Goal: Complete application form: Complete application form

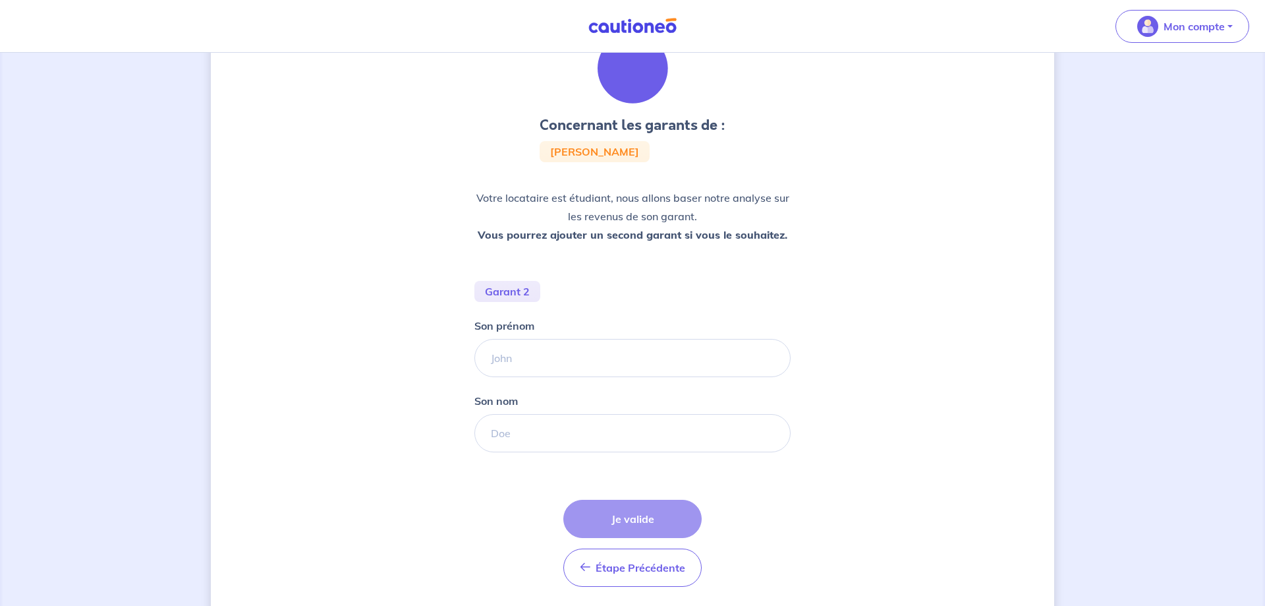
scroll to position [111, 0]
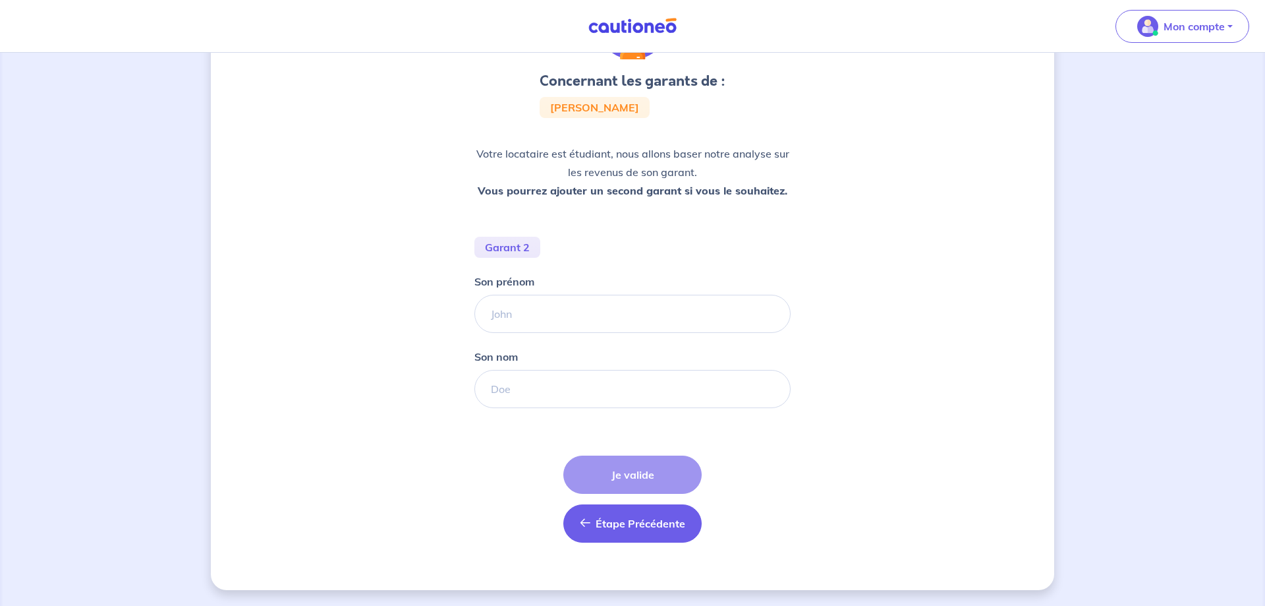
click at [632, 529] on span "Étape Précédente" at bounding box center [641, 523] width 90 height 13
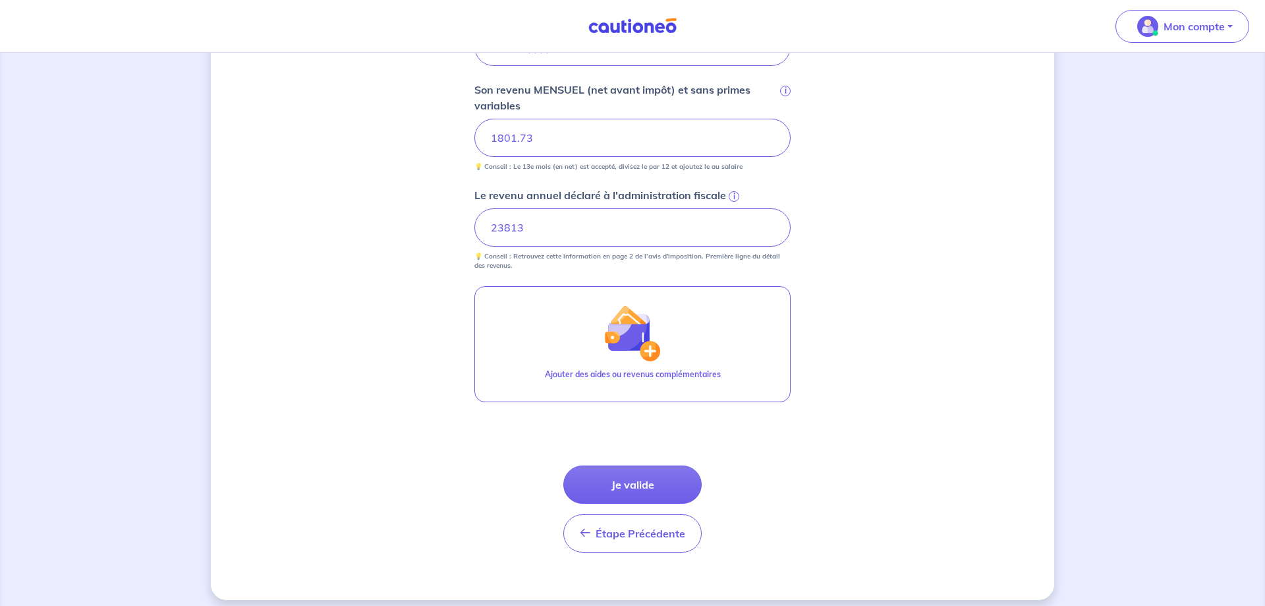
scroll to position [682, 0]
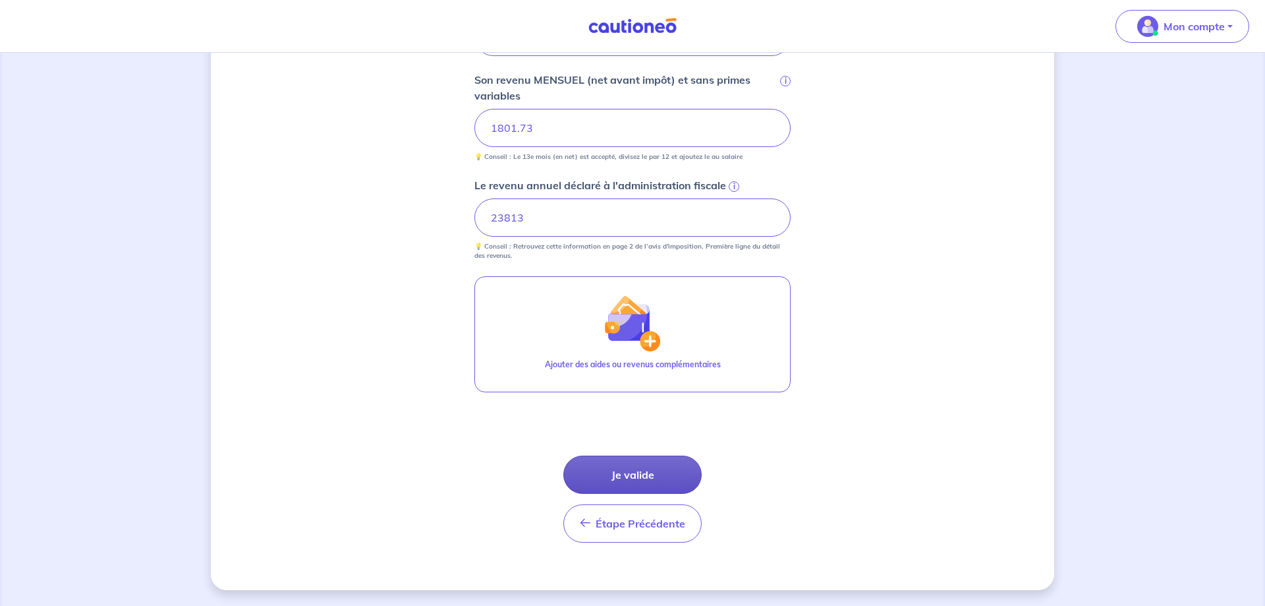
click at [651, 469] on button "Je valide" at bounding box center [633, 474] width 138 height 38
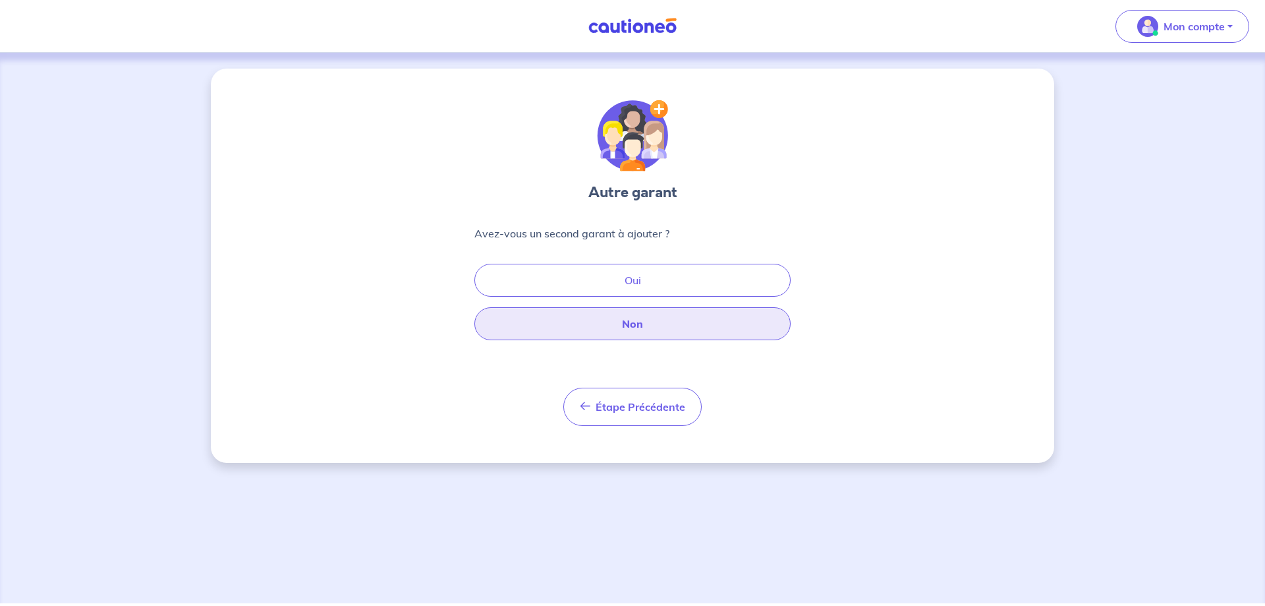
click at [527, 322] on button "Non" at bounding box center [633, 323] width 316 height 33
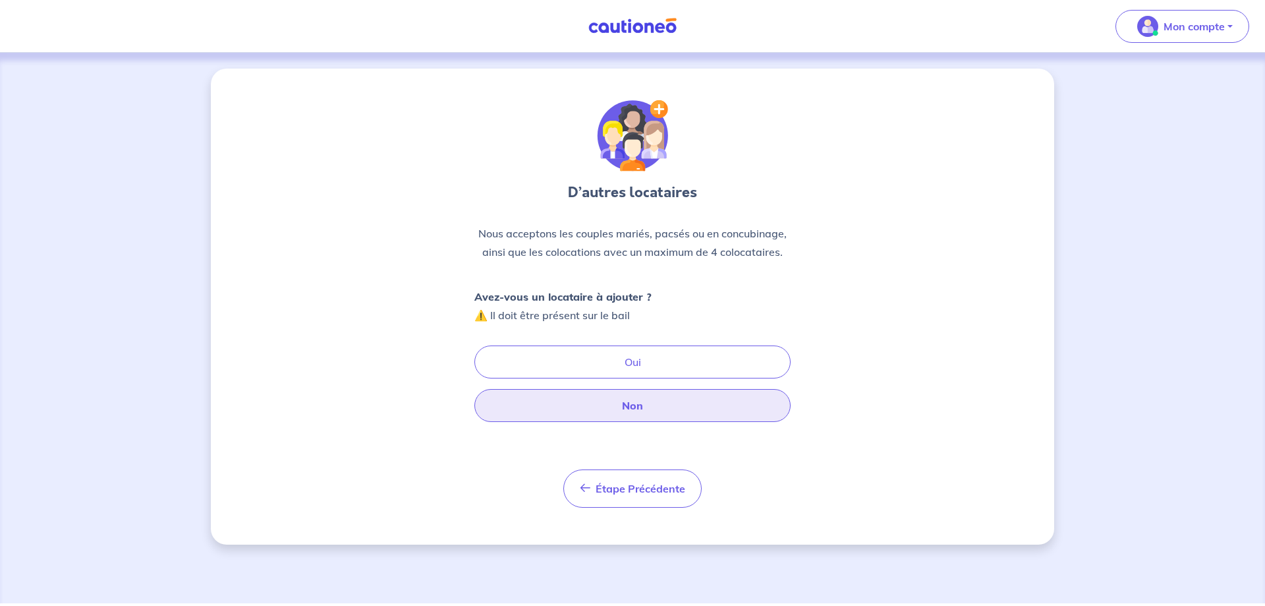
click at [582, 415] on button "Non" at bounding box center [633, 405] width 316 height 33
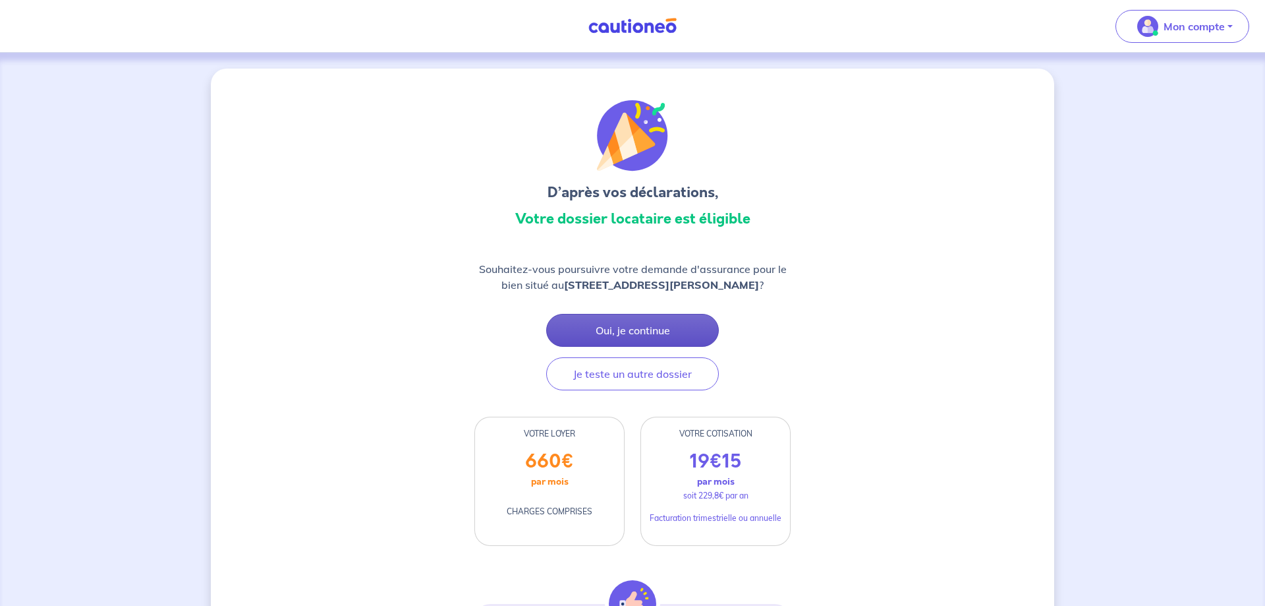
click at [624, 329] on button "Oui, je continue" at bounding box center [632, 330] width 173 height 33
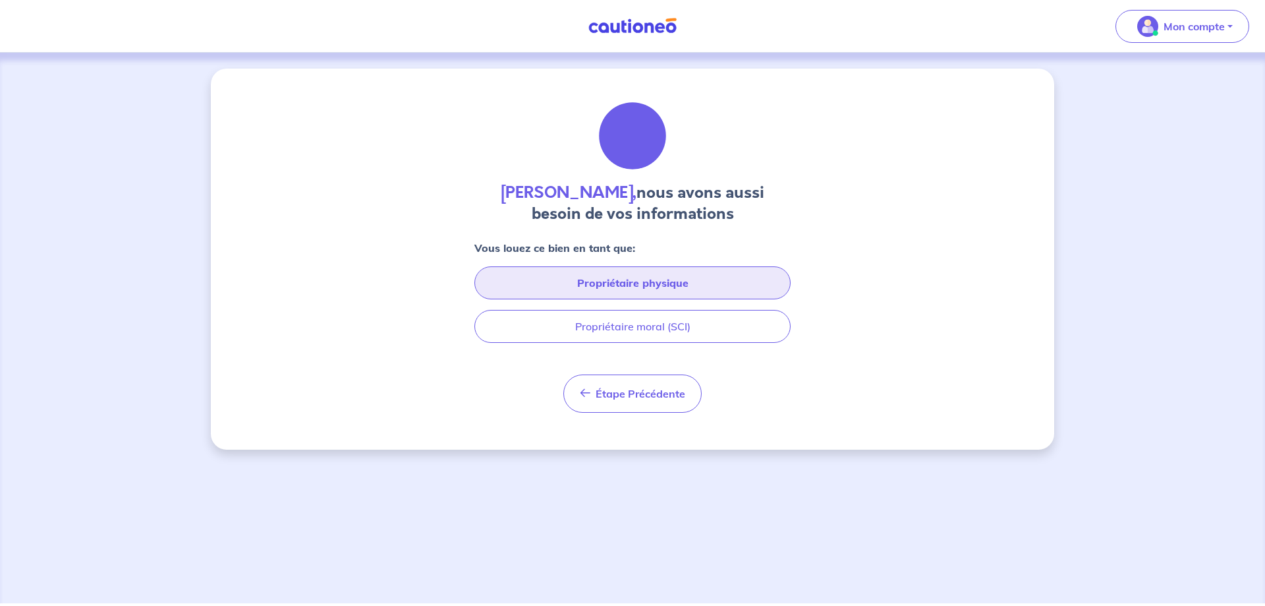
click at [577, 287] on button "Propriétaire physique" at bounding box center [633, 282] width 316 height 33
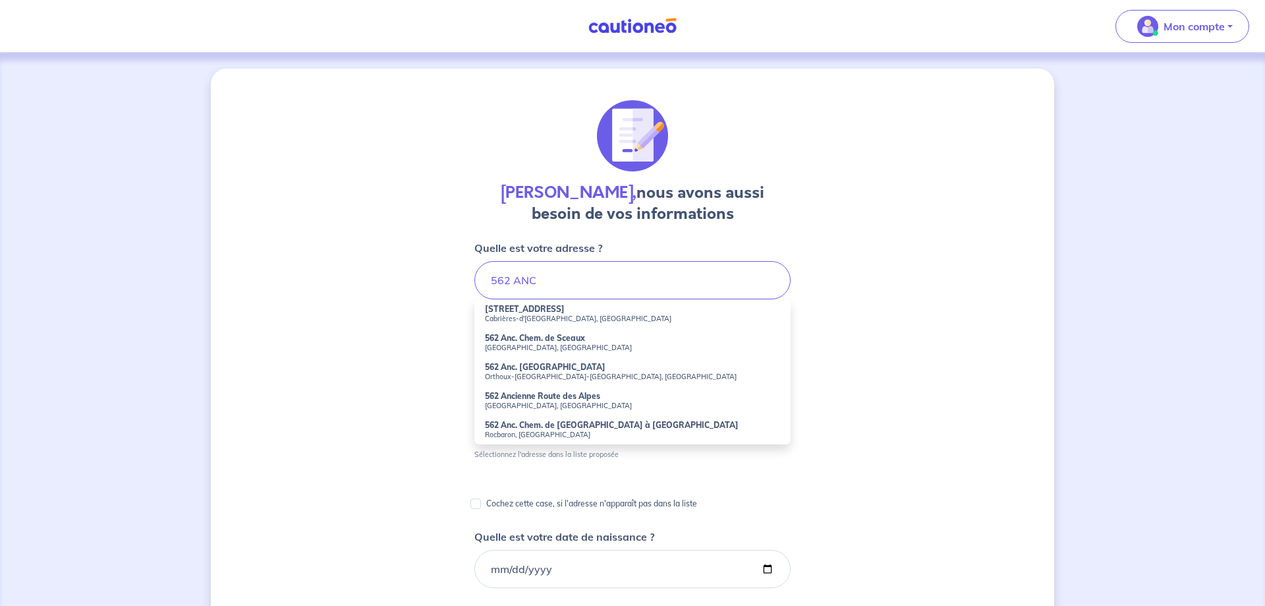
click at [564, 339] on strong "562 Anc. Chem. de Sceaux" at bounding box center [535, 338] width 100 height 10
type input "562 Anc. Chem. de Sceaux, Saint-Maximin-la-Sainte-Baume, France"
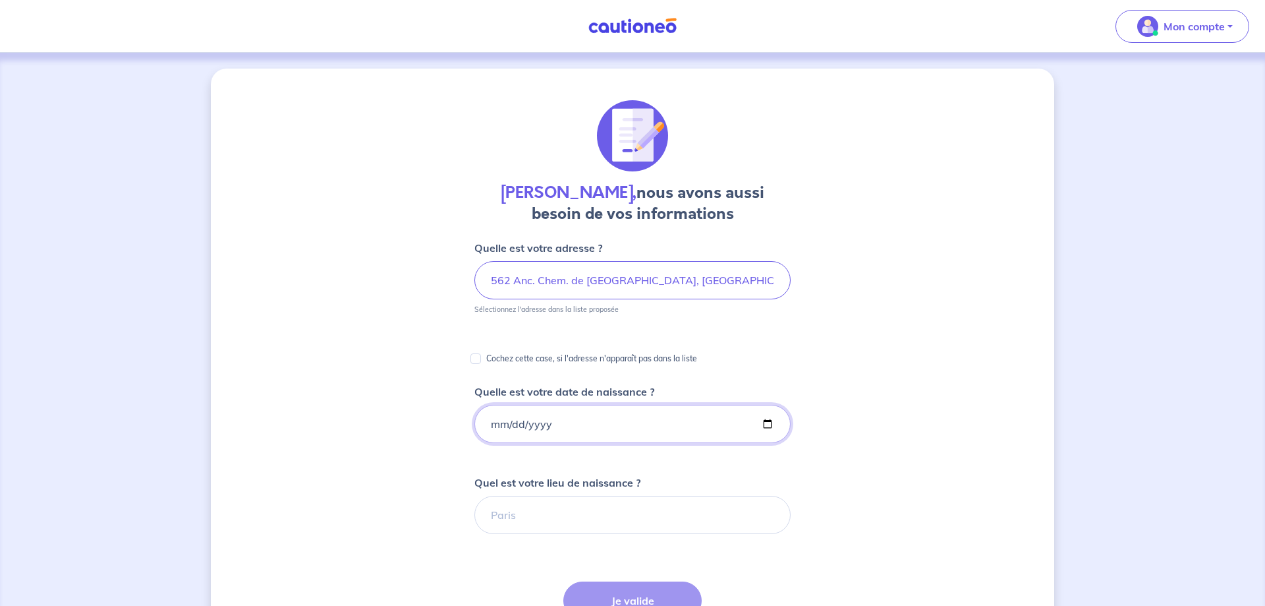
click at [500, 428] on input "Quelle est votre date de naissance ?" at bounding box center [633, 424] width 316 height 38
type input "1985-04-21"
click at [524, 529] on input "Quel est votre lieu de naissance ?" at bounding box center [633, 515] width 316 height 38
type input "NICE"
click at [623, 591] on button "Je valide" at bounding box center [633, 600] width 138 height 38
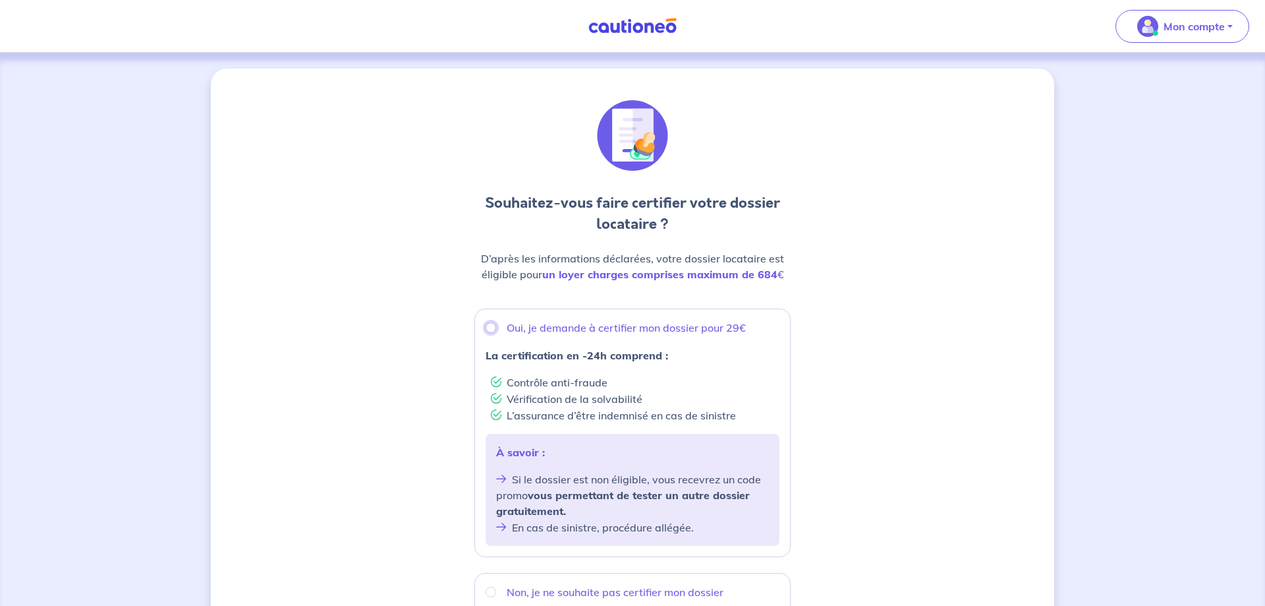
click at [492, 328] on input "Oui, je demande à certifier mon dossier pour 29€" at bounding box center [491, 327] width 11 height 11
radio input "true"
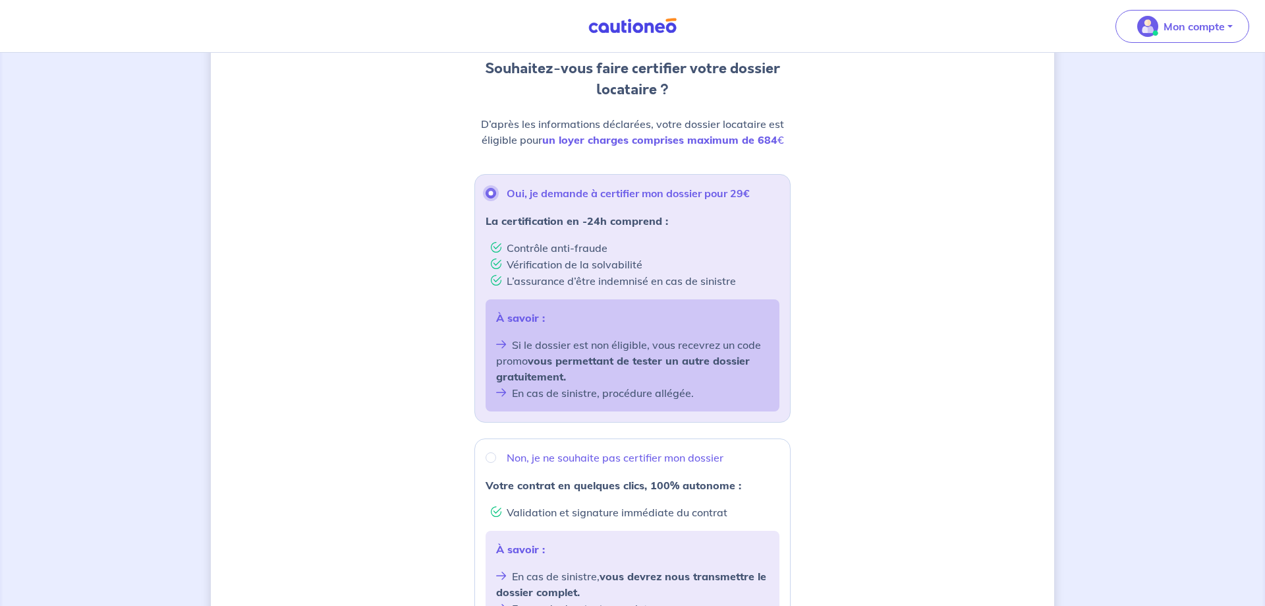
scroll to position [380, 0]
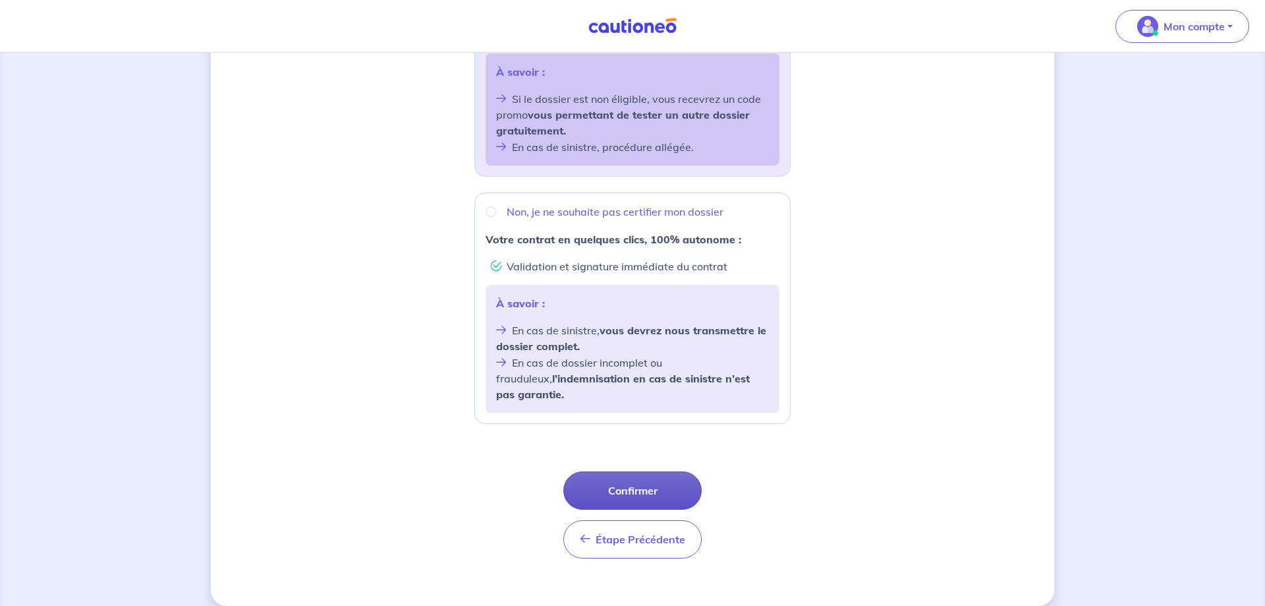
click at [596, 471] on button "Confirmer" at bounding box center [633, 490] width 138 height 38
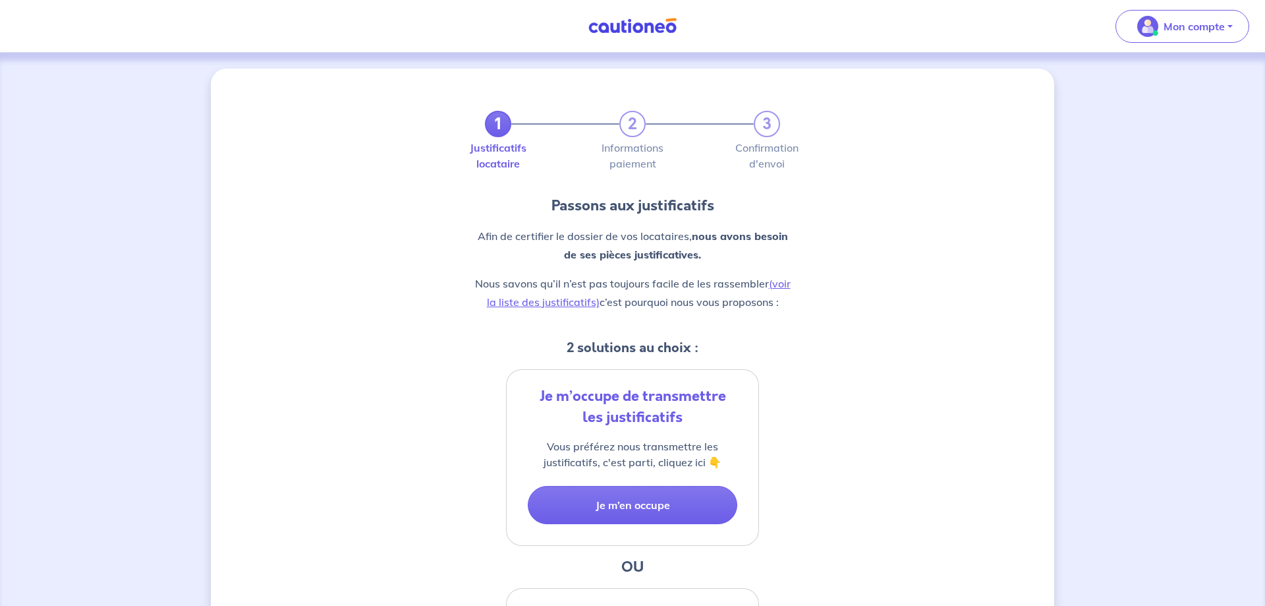
scroll to position [202, 0]
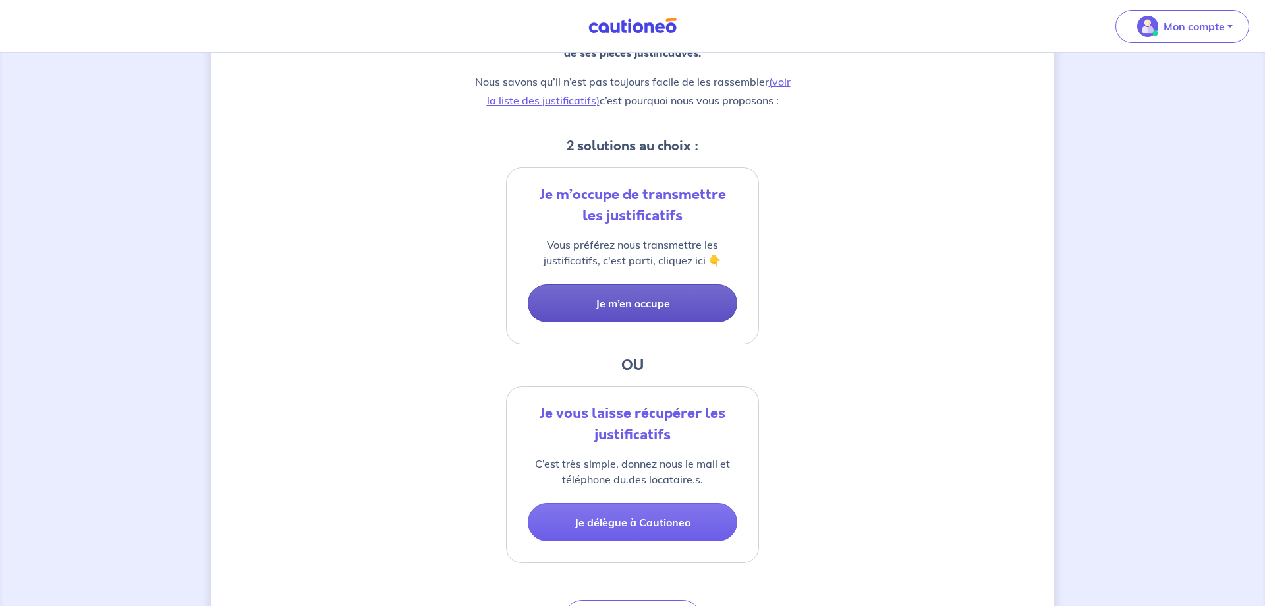
click at [617, 295] on button "Je m’en occupe" at bounding box center [633, 303] width 210 height 38
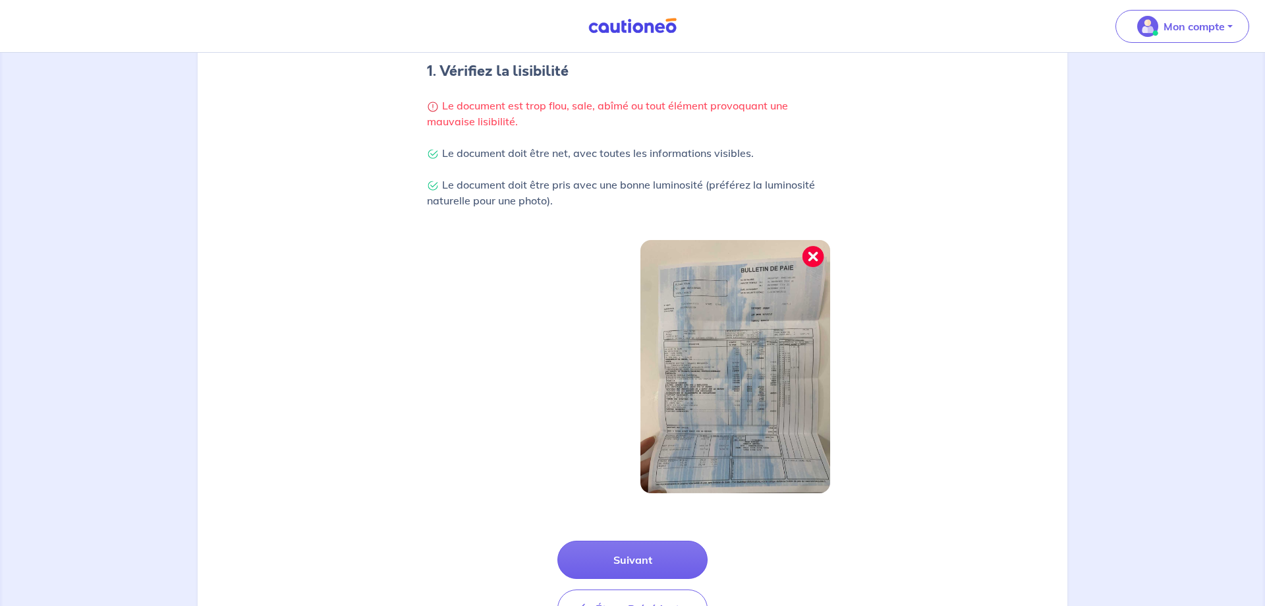
scroll to position [338, 0]
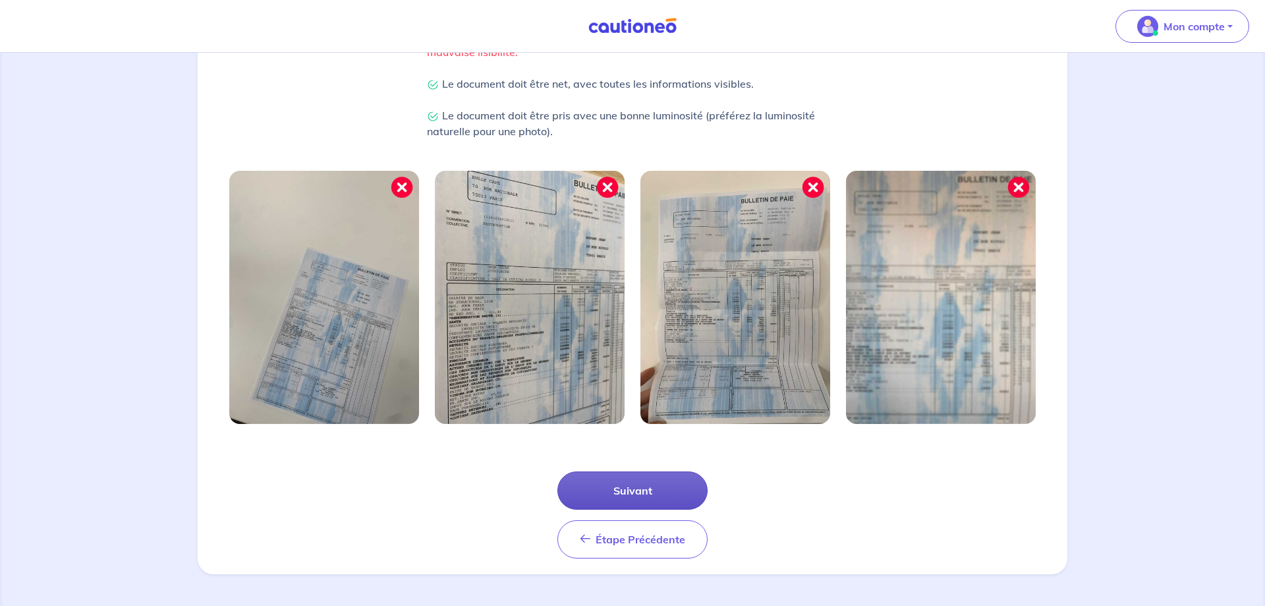
click at [636, 498] on button "Suivant" at bounding box center [633, 490] width 150 height 38
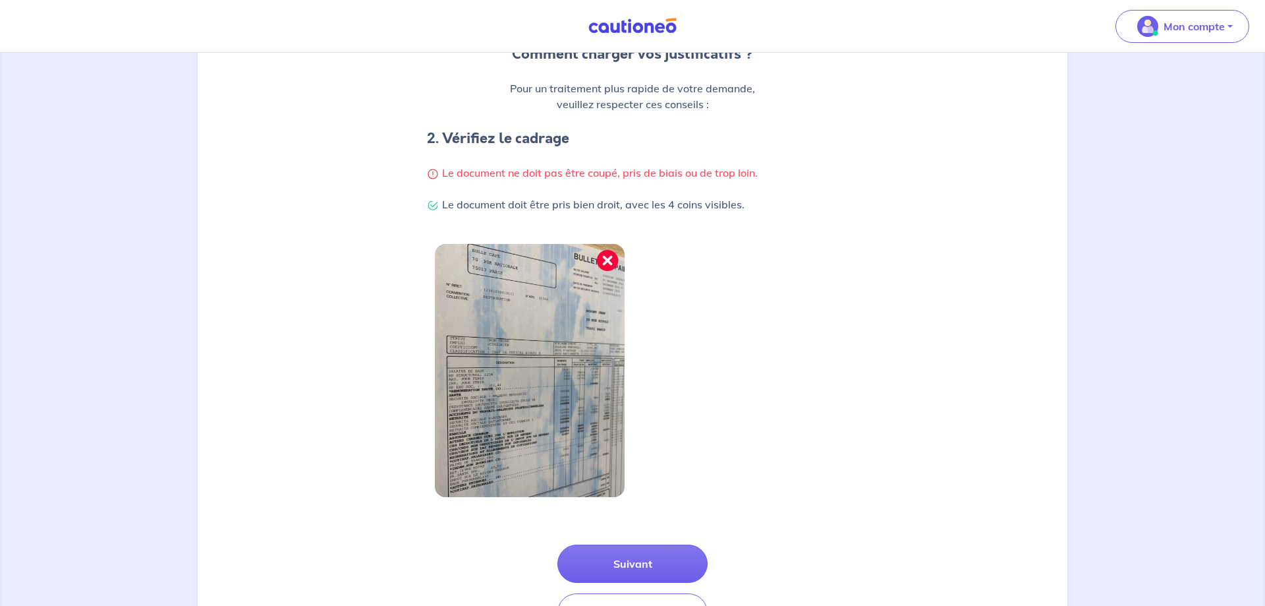
scroll to position [275, 0]
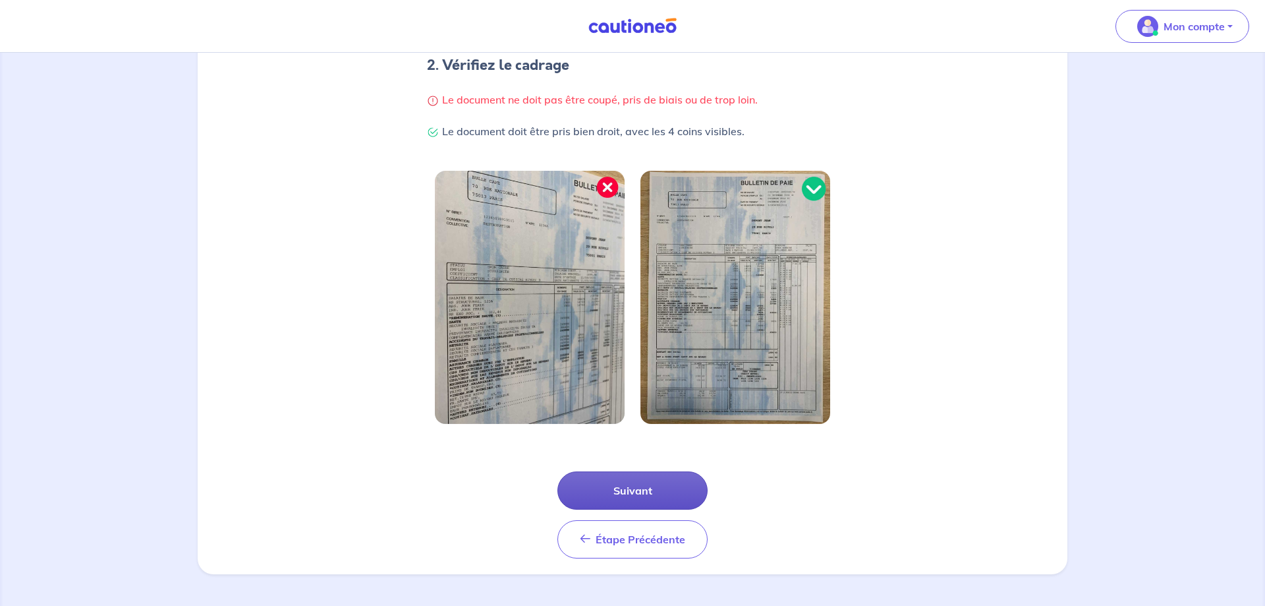
click at [600, 484] on button "Suivant" at bounding box center [633, 490] width 150 height 38
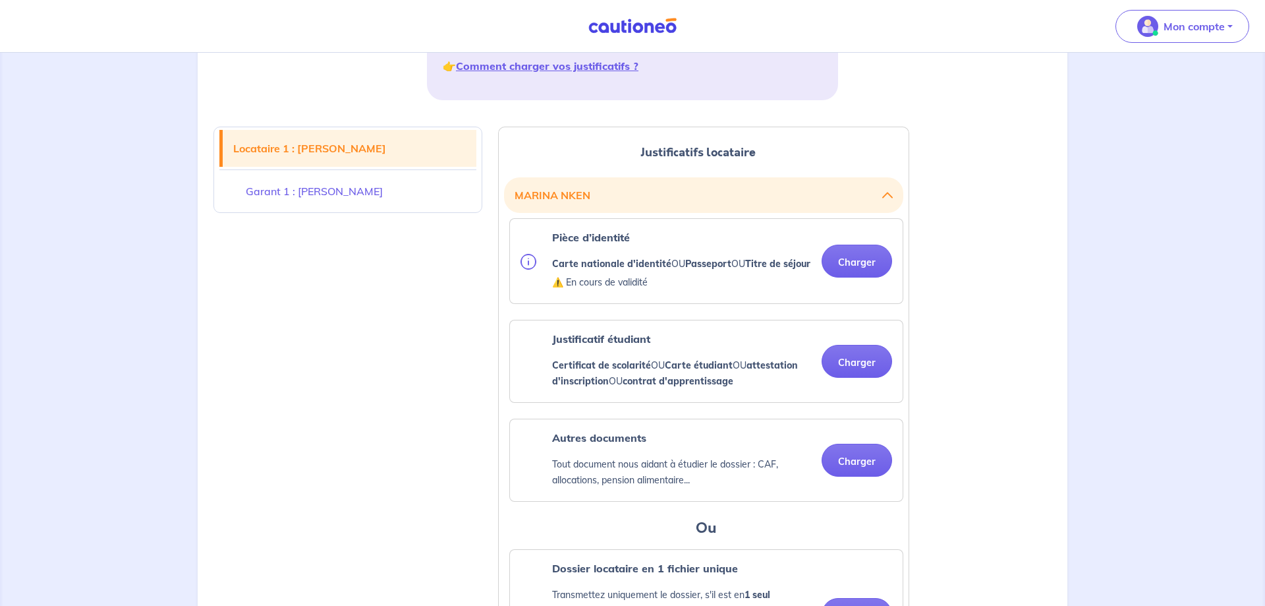
scroll to position [202, 0]
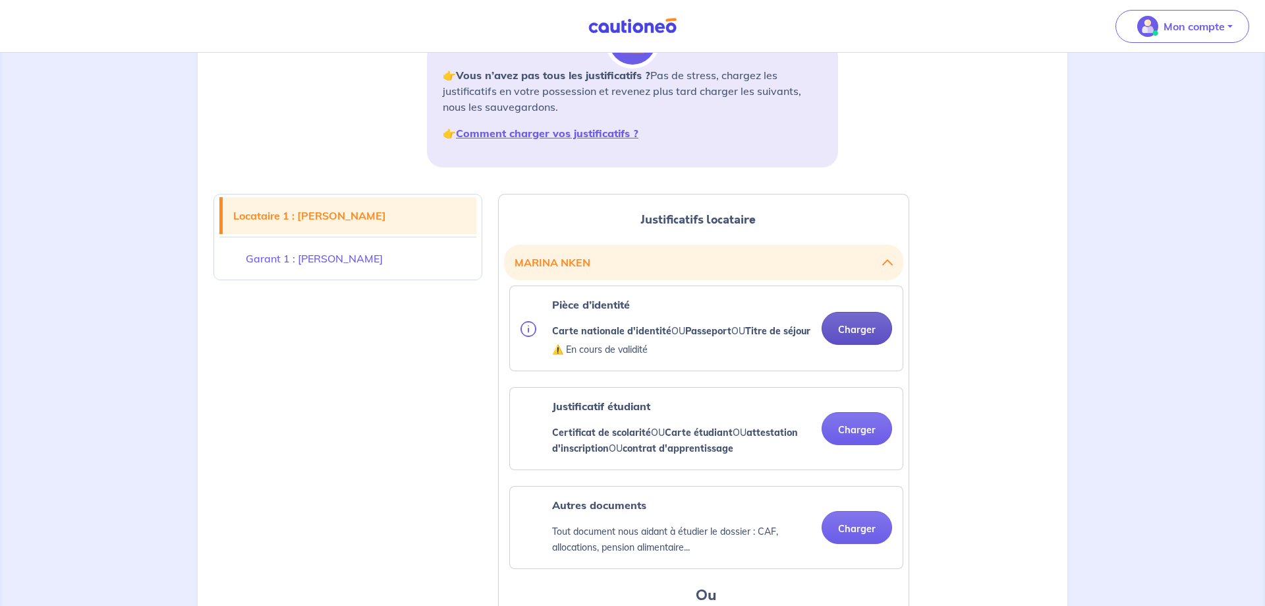
click at [868, 338] on button "Charger" at bounding box center [857, 328] width 71 height 33
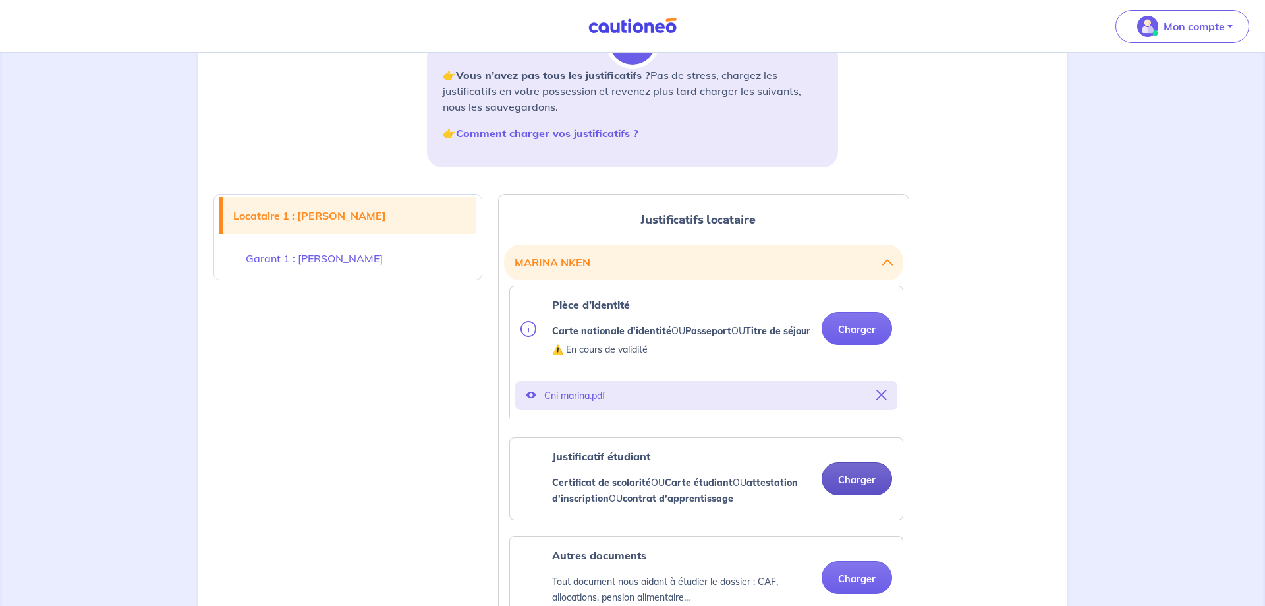
click at [863, 495] on button "Charger" at bounding box center [857, 478] width 71 height 33
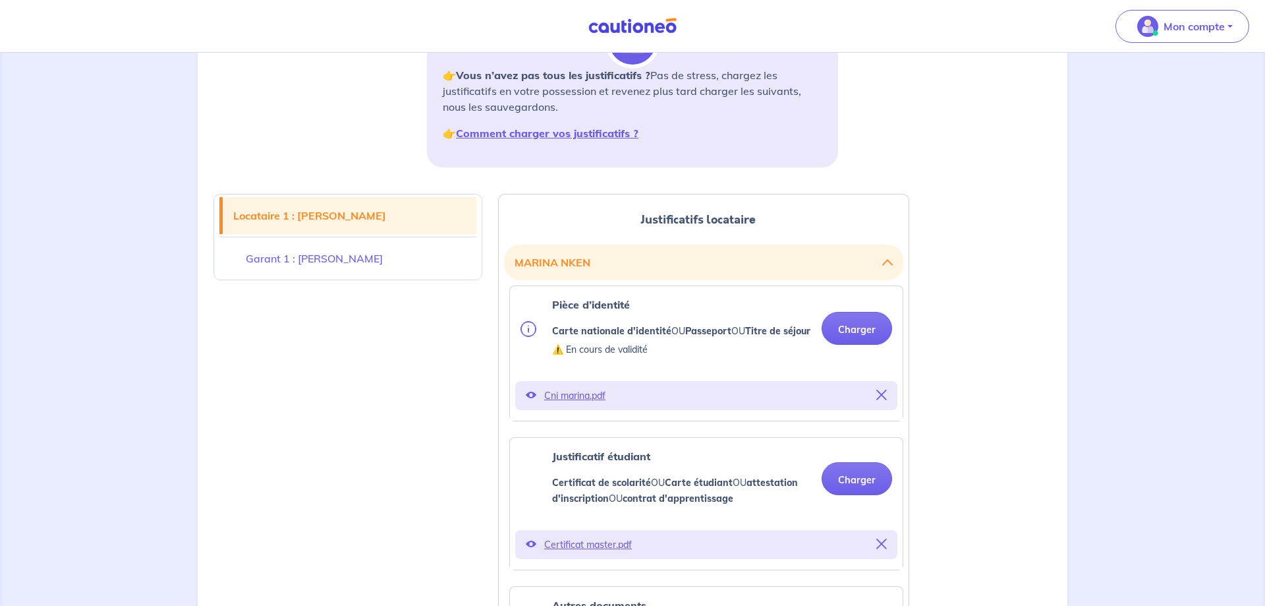
scroll to position [403, 0]
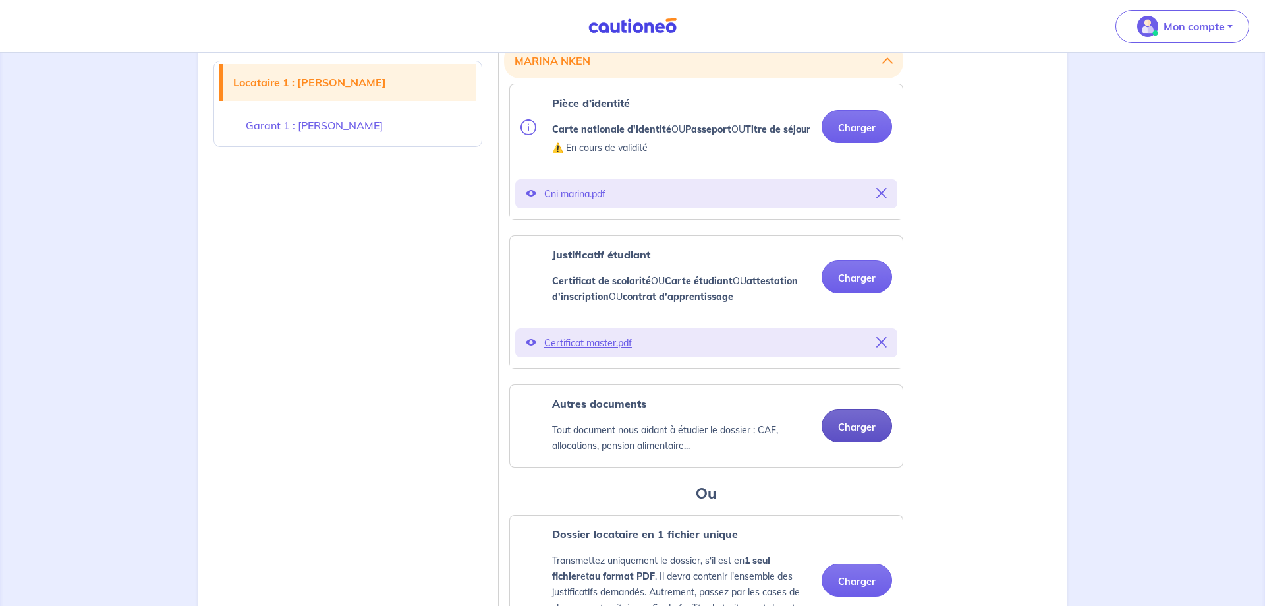
click at [839, 442] on button "Charger" at bounding box center [857, 425] width 71 height 33
click at [839, 440] on button "Charger" at bounding box center [857, 425] width 71 height 33
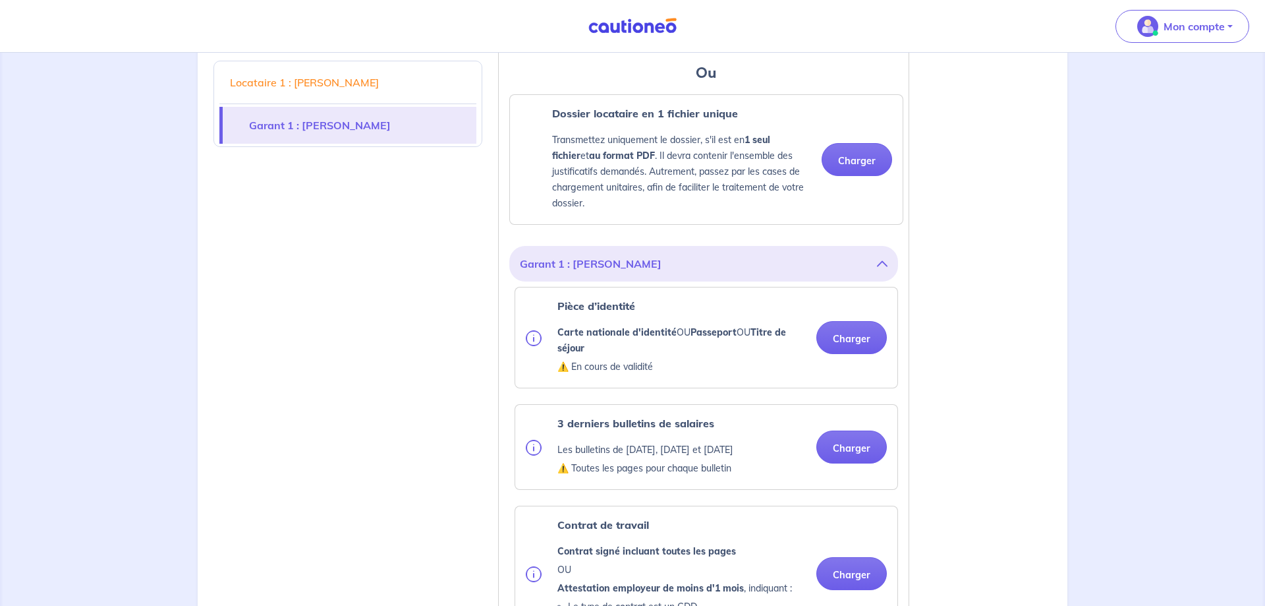
scroll to position [941, 0]
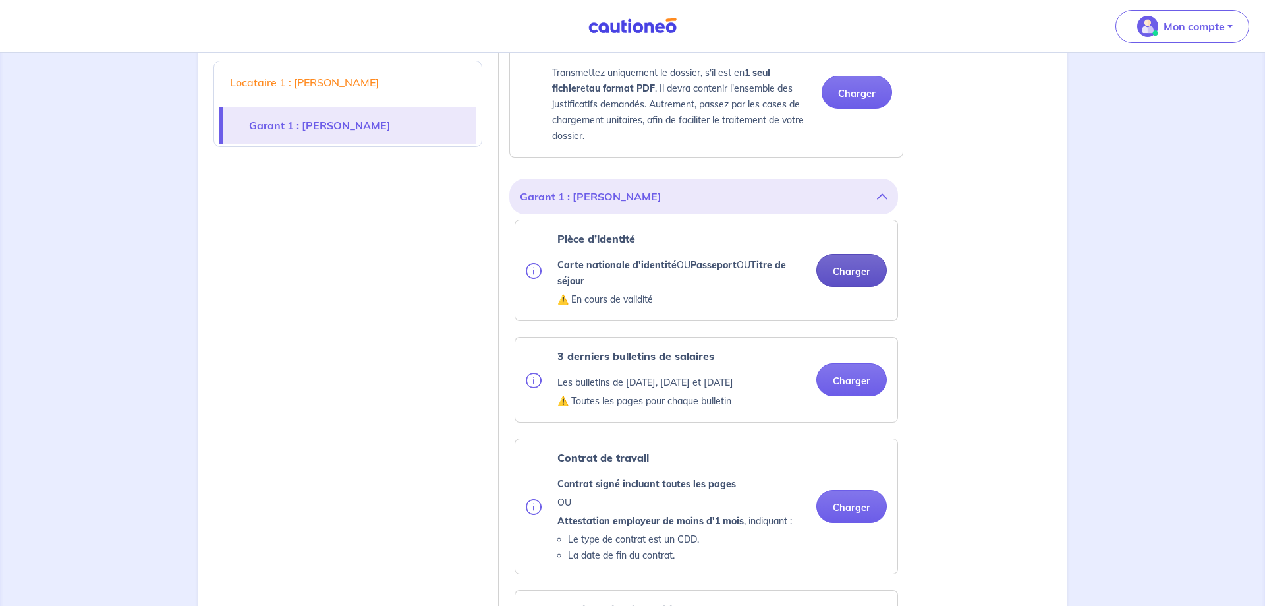
click at [836, 287] on button "Charger" at bounding box center [852, 270] width 71 height 33
click at [849, 396] on button "Charger" at bounding box center [852, 379] width 71 height 33
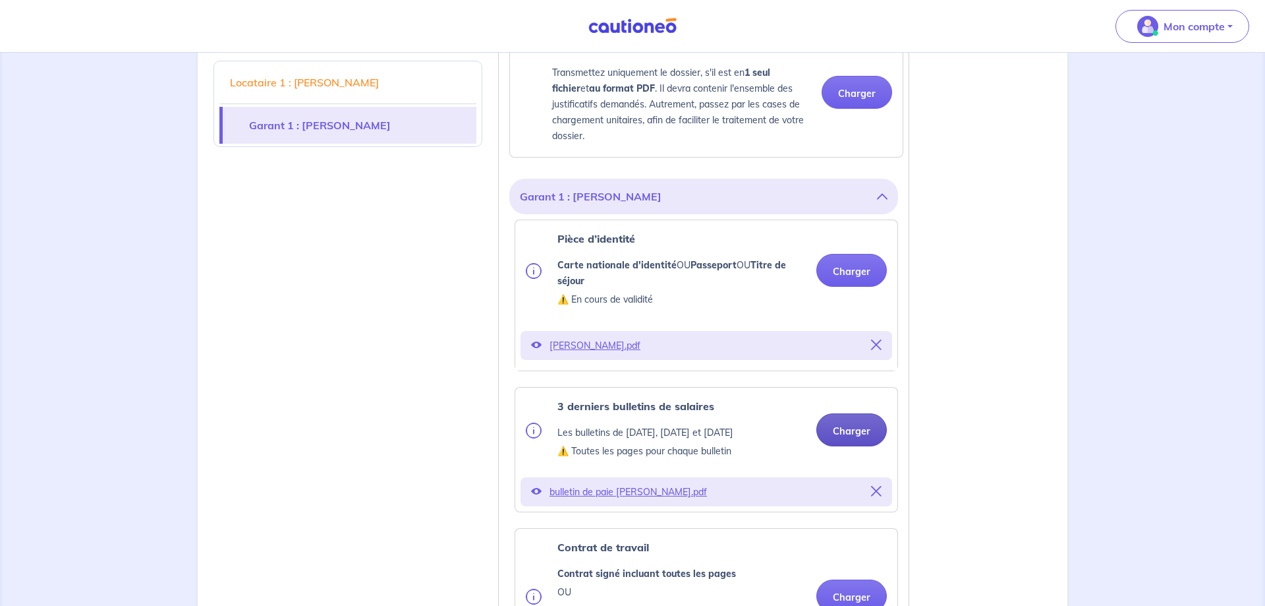
click at [844, 446] on button "Charger" at bounding box center [852, 429] width 71 height 33
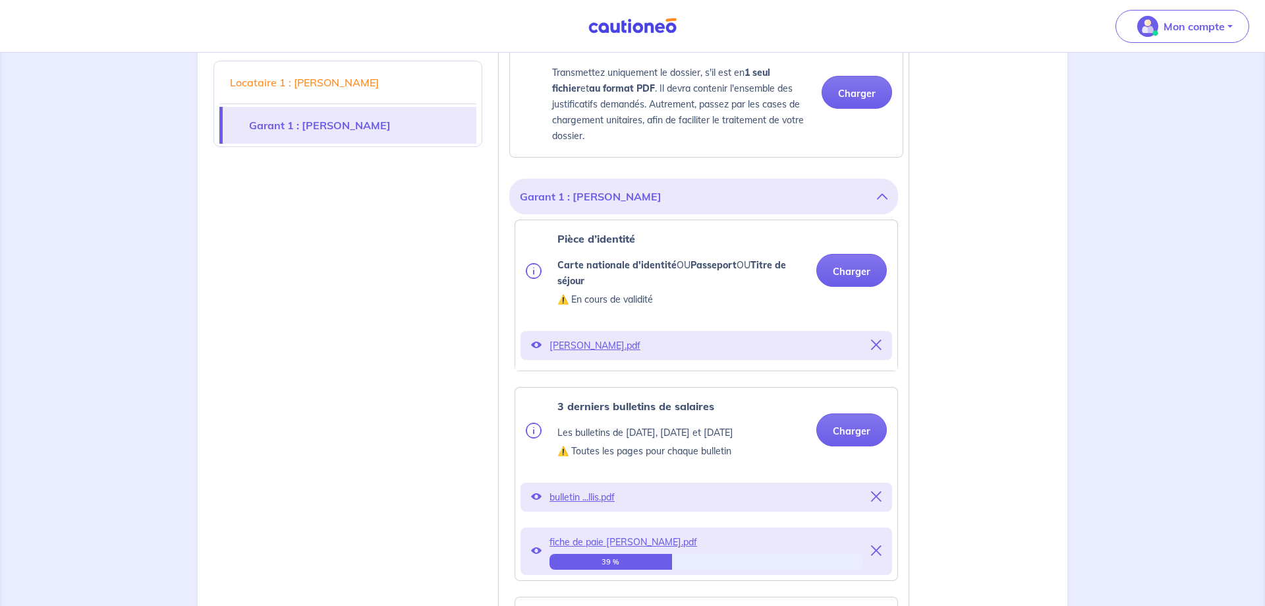
scroll to position [1076, 0]
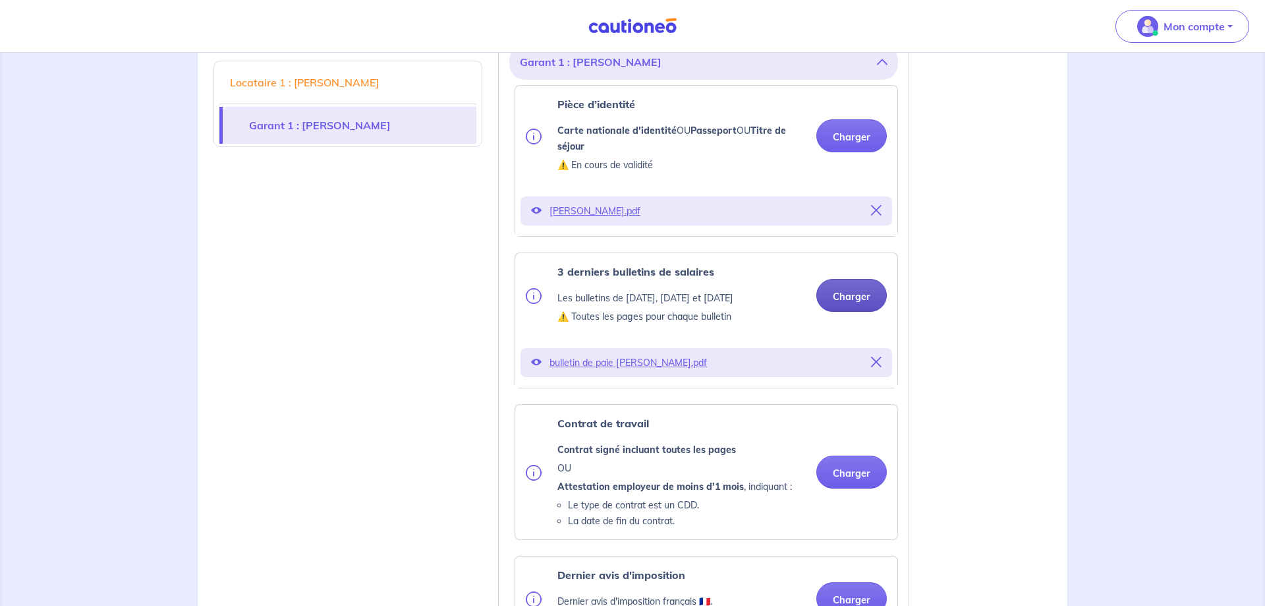
click at [848, 312] on button "Charger" at bounding box center [852, 295] width 71 height 33
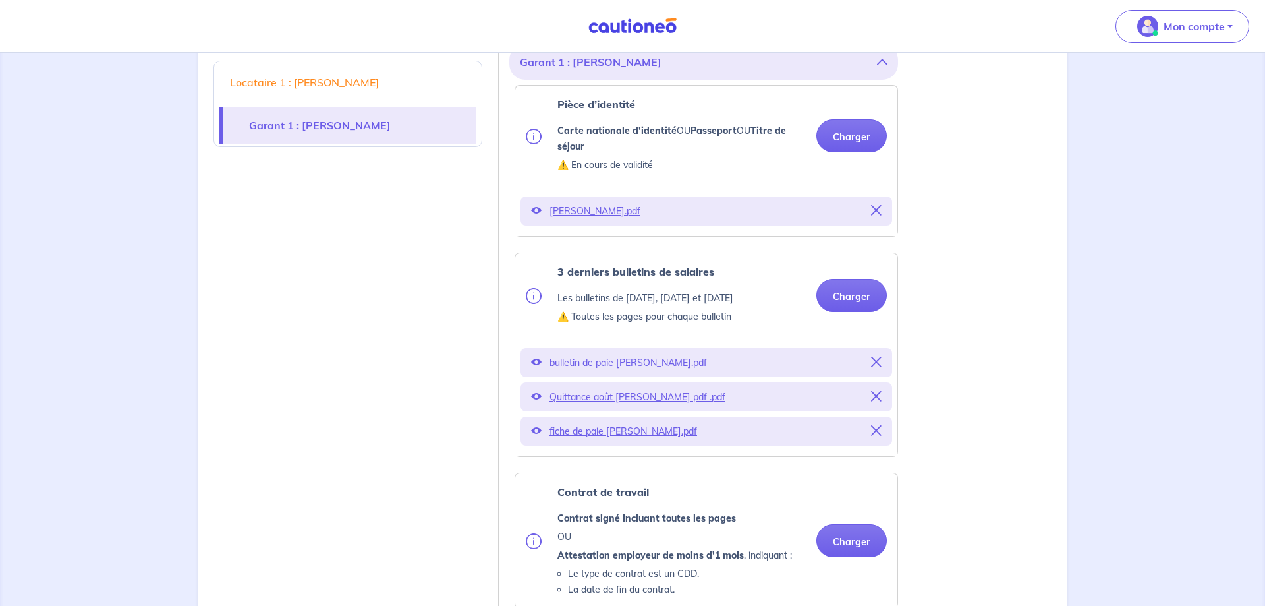
click at [876, 401] on icon at bounding box center [876, 396] width 11 height 11
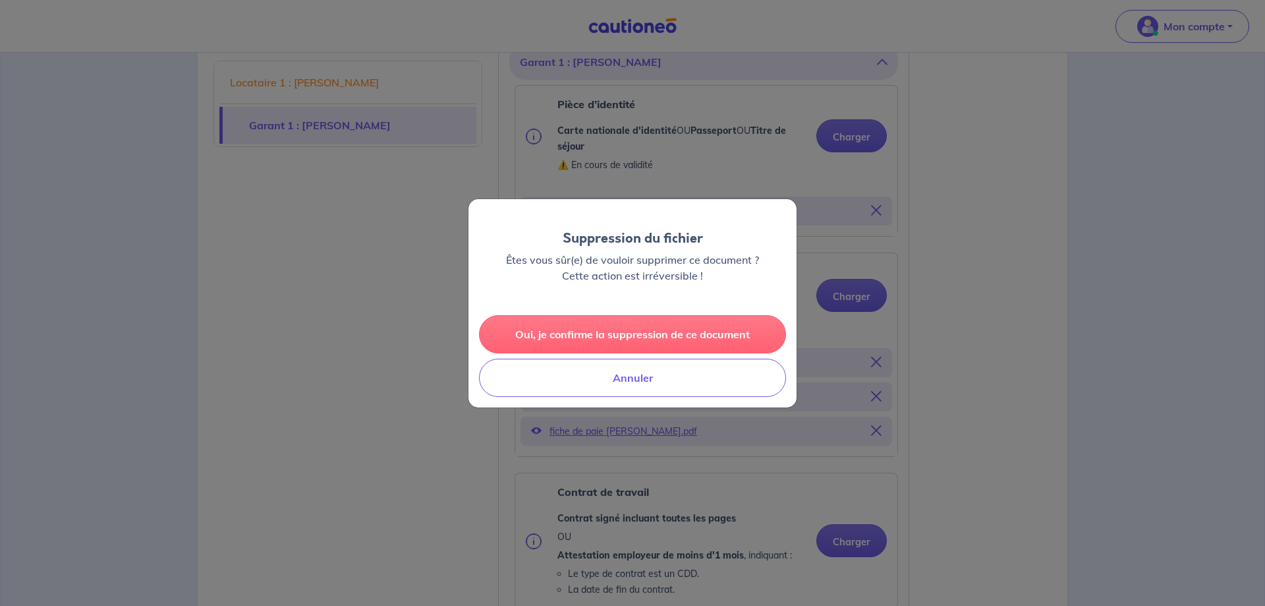
click at [671, 331] on button "Oui, je confirme la suppression de ce document" at bounding box center [632, 334] width 307 height 38
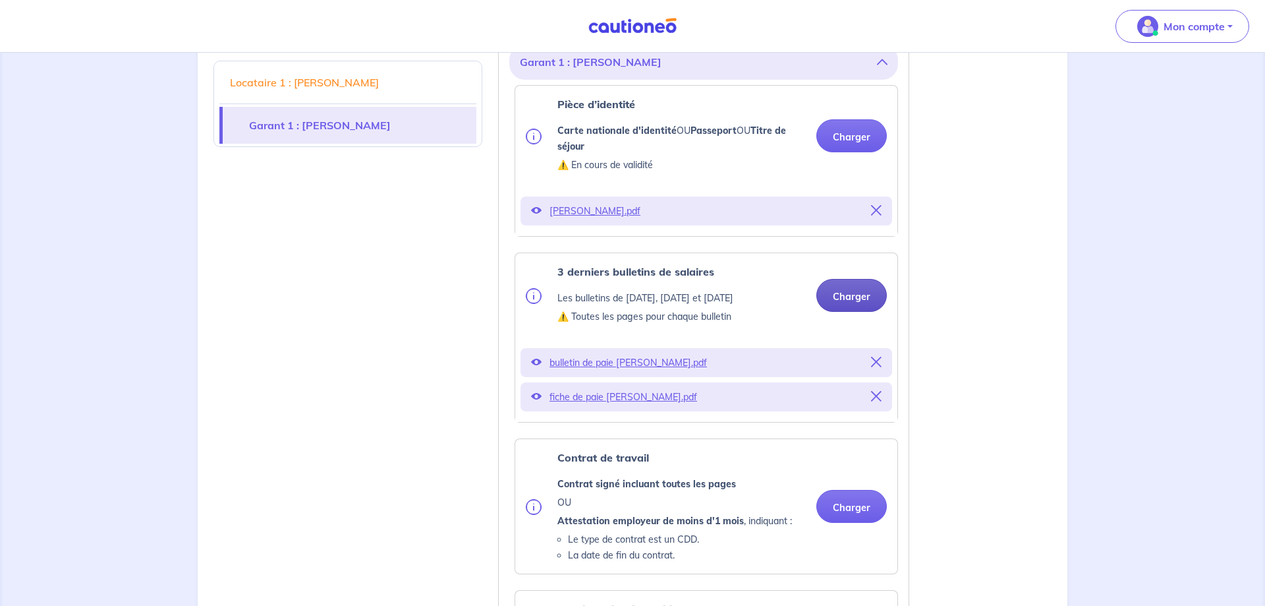
click at [852, 312] on button "Charger" at bounding box center [852, 295] width 71 height 33
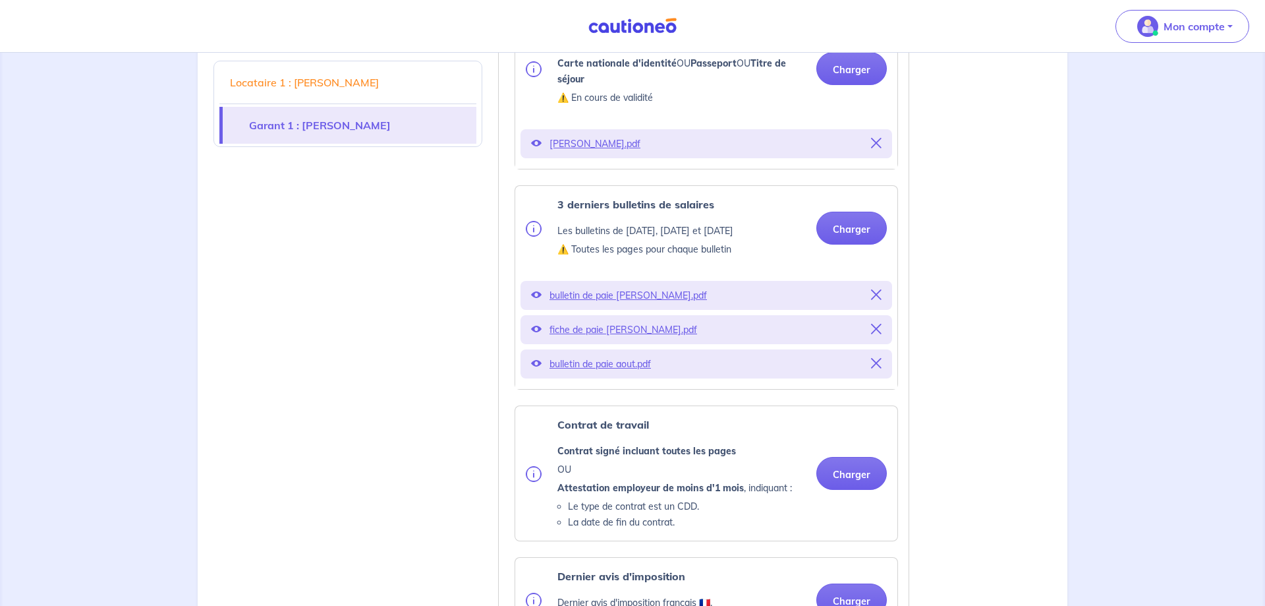
scroll to position [1210, 0]
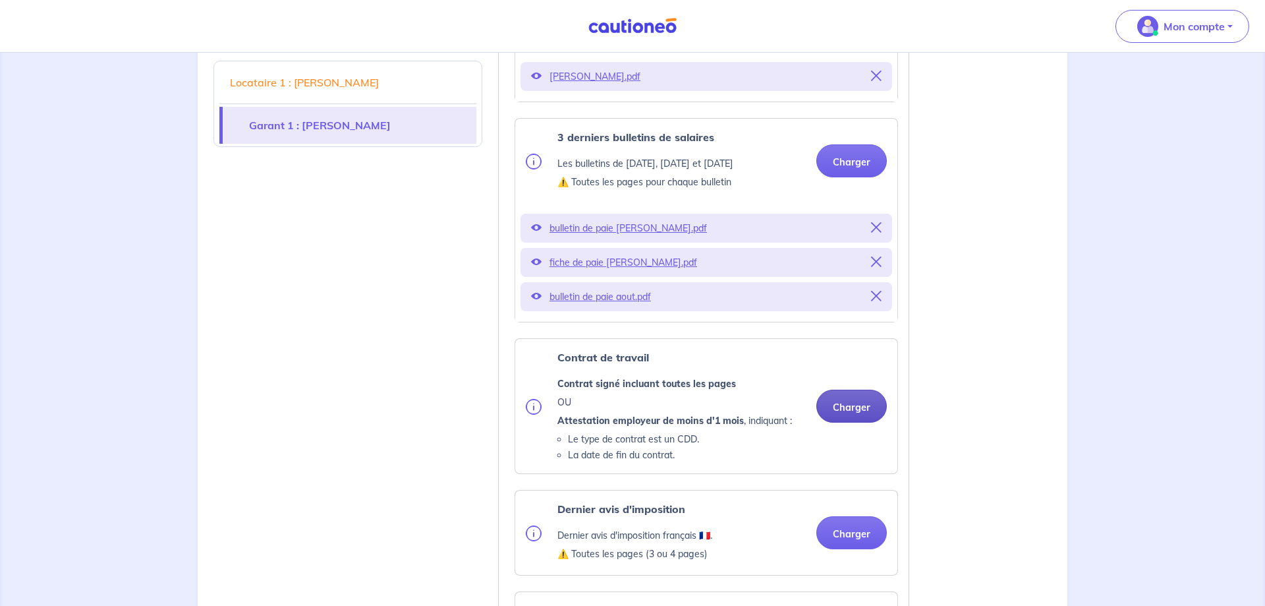
click at [847, 422] on button "Charger" at bounding box center [852, 406] width 71 height 33
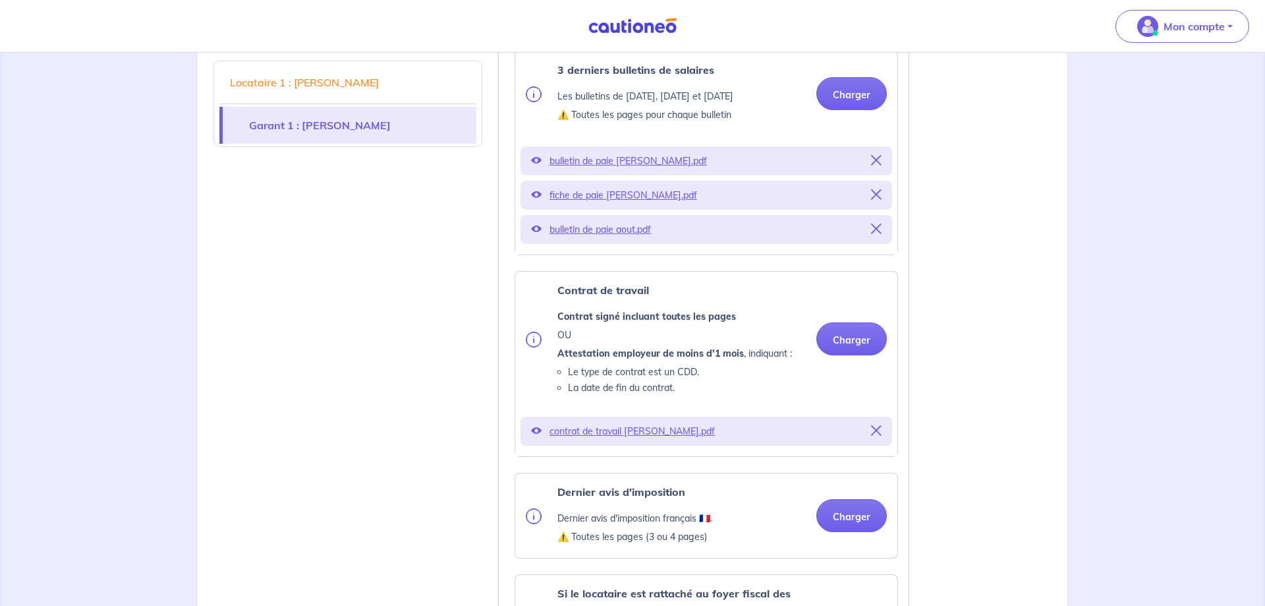
scroll to position [1345, 0]
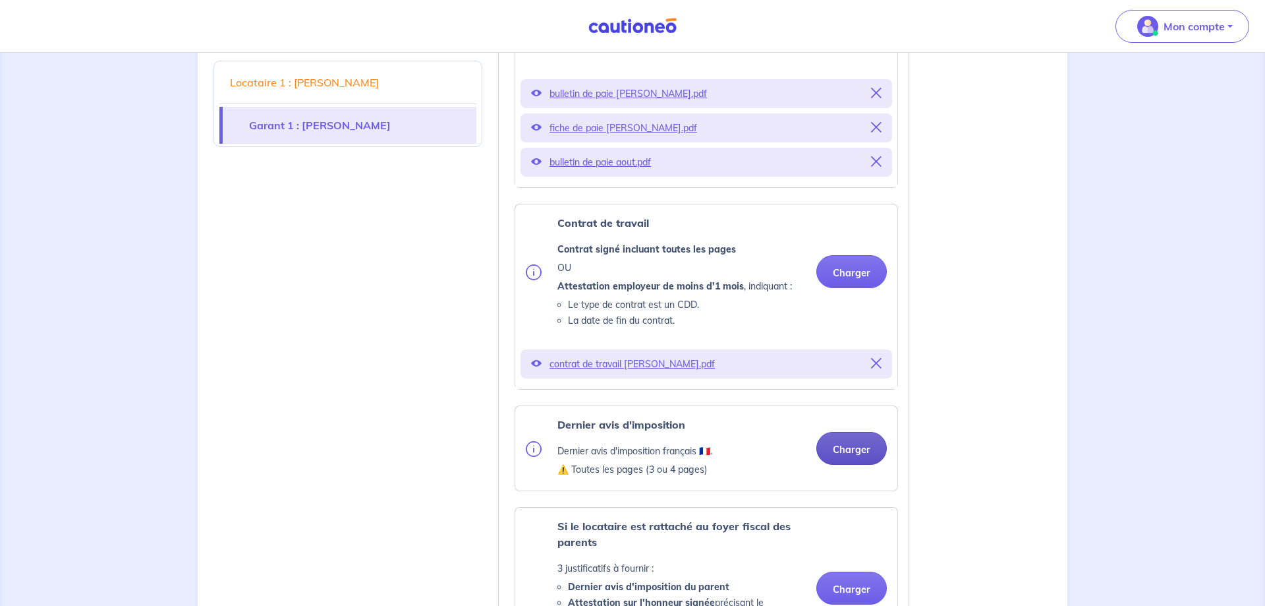
click at [842, 465] on button "Charger" at bounding box center [852, 448] width 71 height 33
click at [854, 460] on button "Charger" at bounding box center [852, 448] width 71 height 33
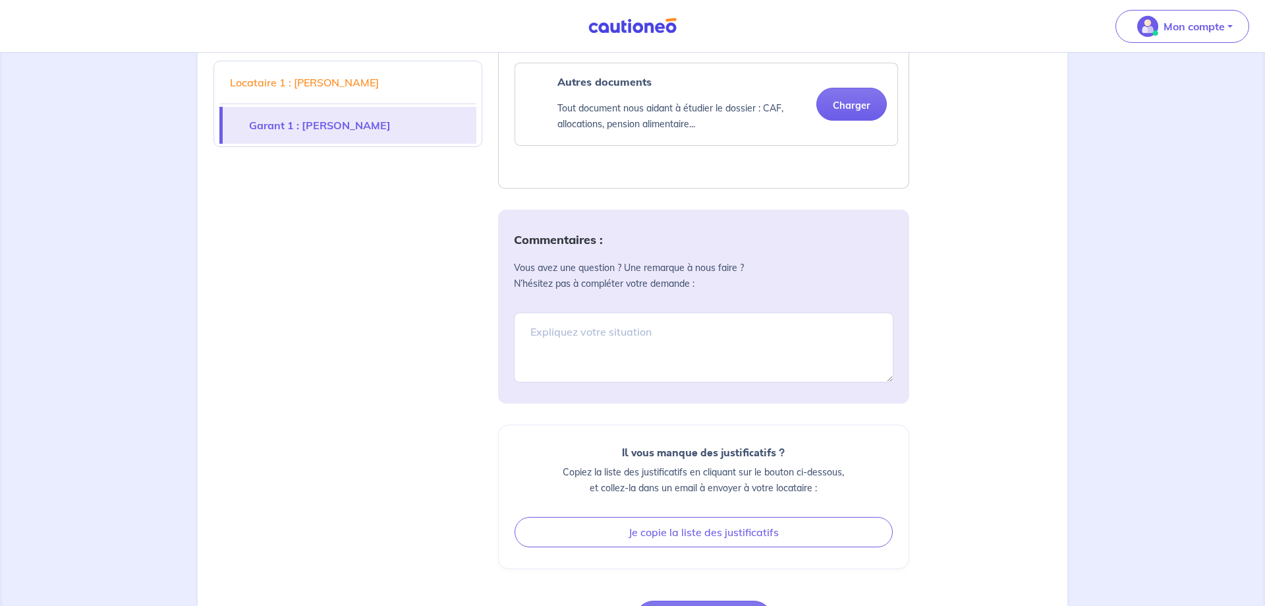
scroll to position [2130, 0]
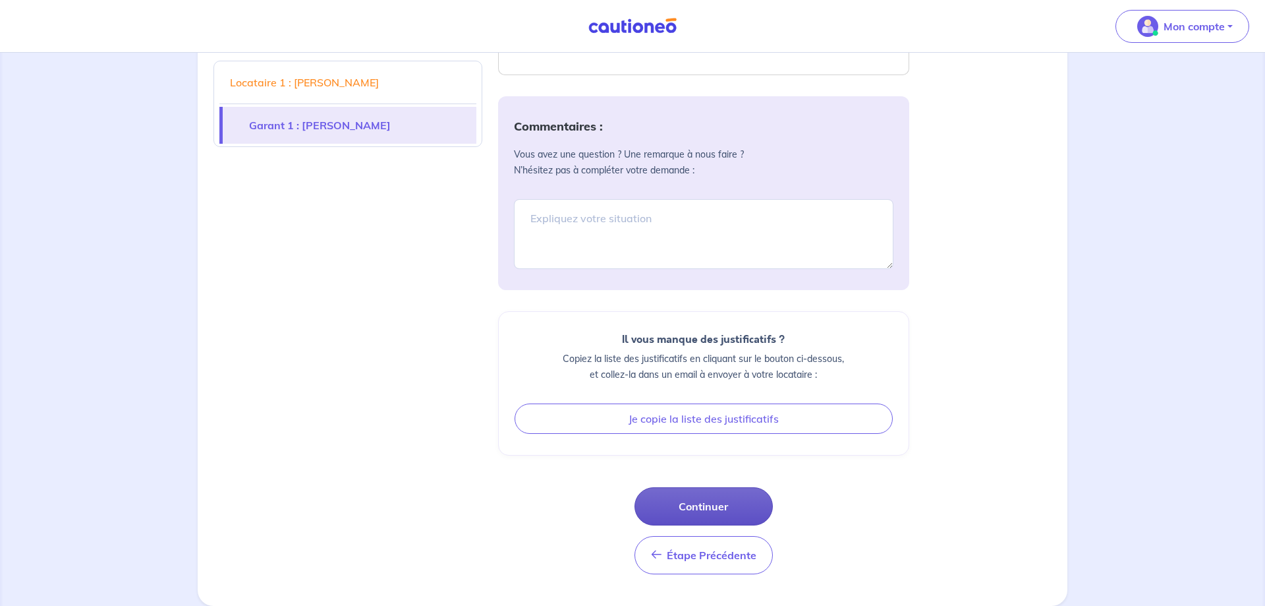
click at [730, 504] on button "Continuer" at bounding box center [704, 506] width 138 height 38
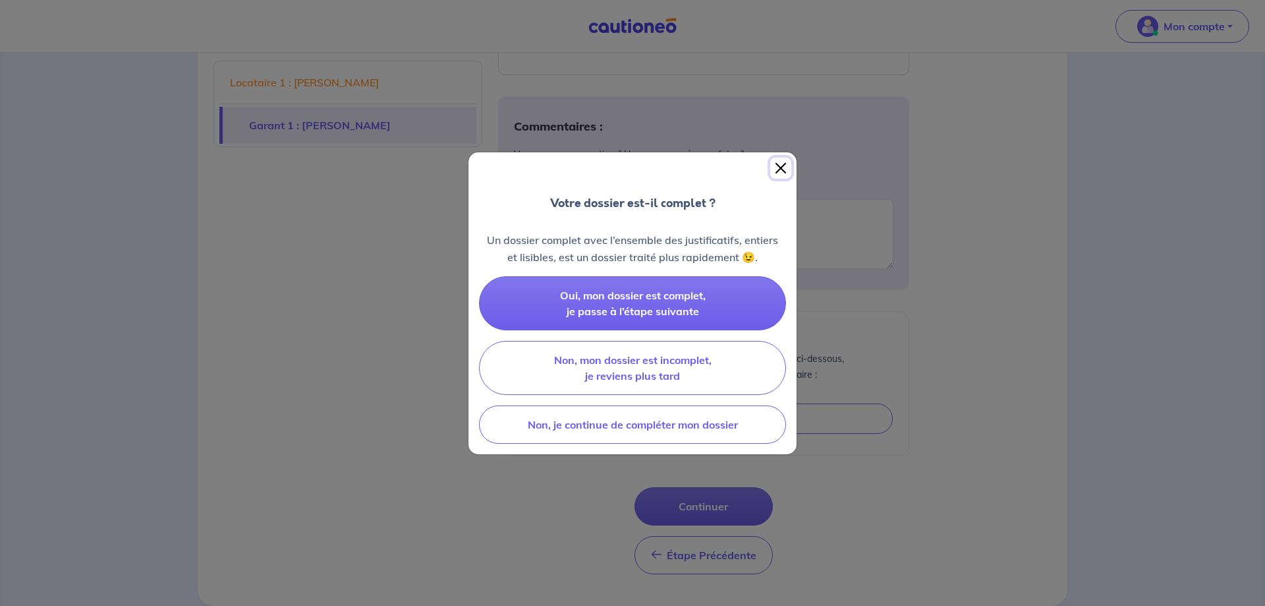
click at [783, 171] on button "Close" at bounding box center [780, 168] width 21 height 21
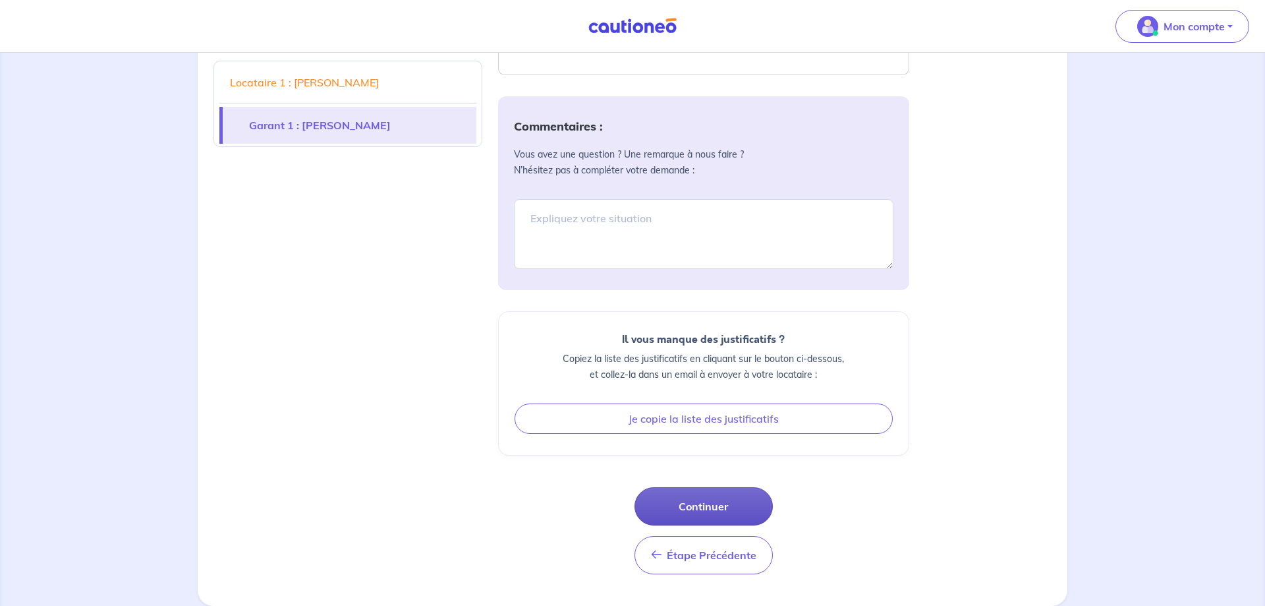
click at [716, 502] on button "Continuer" at bounding box center [704, 506] width 138 height 38
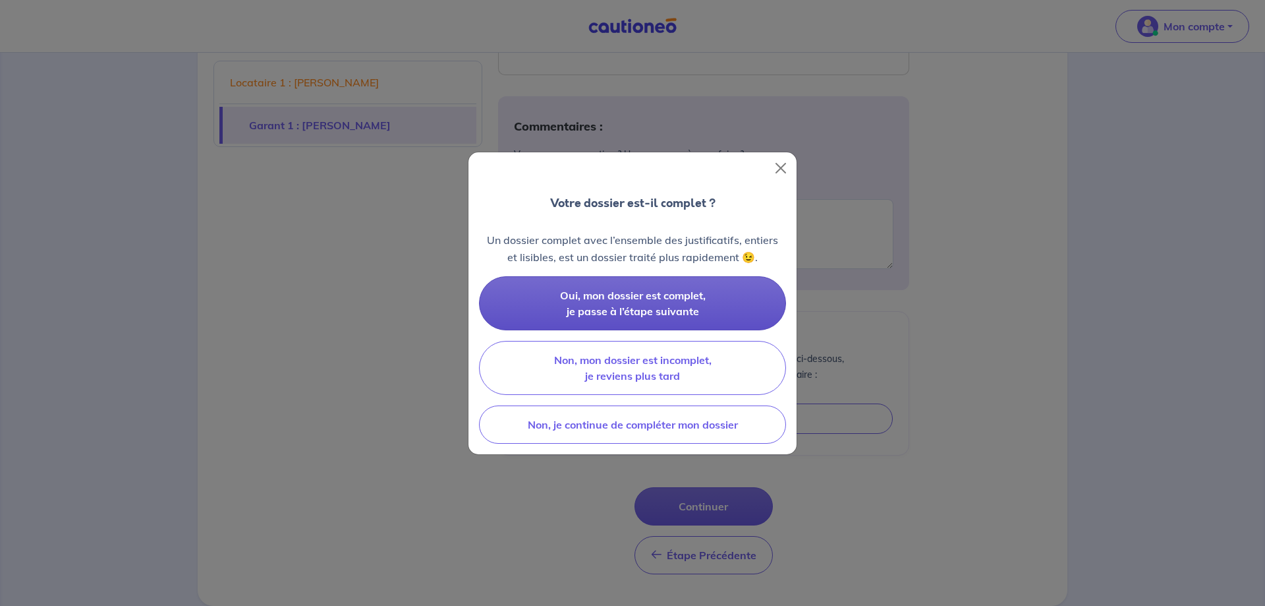
click at [642, 299] on span "Oui, mon dossier est complet, je passe à l’étape suivante" at bounding box center [633, 303] width 146 height 29
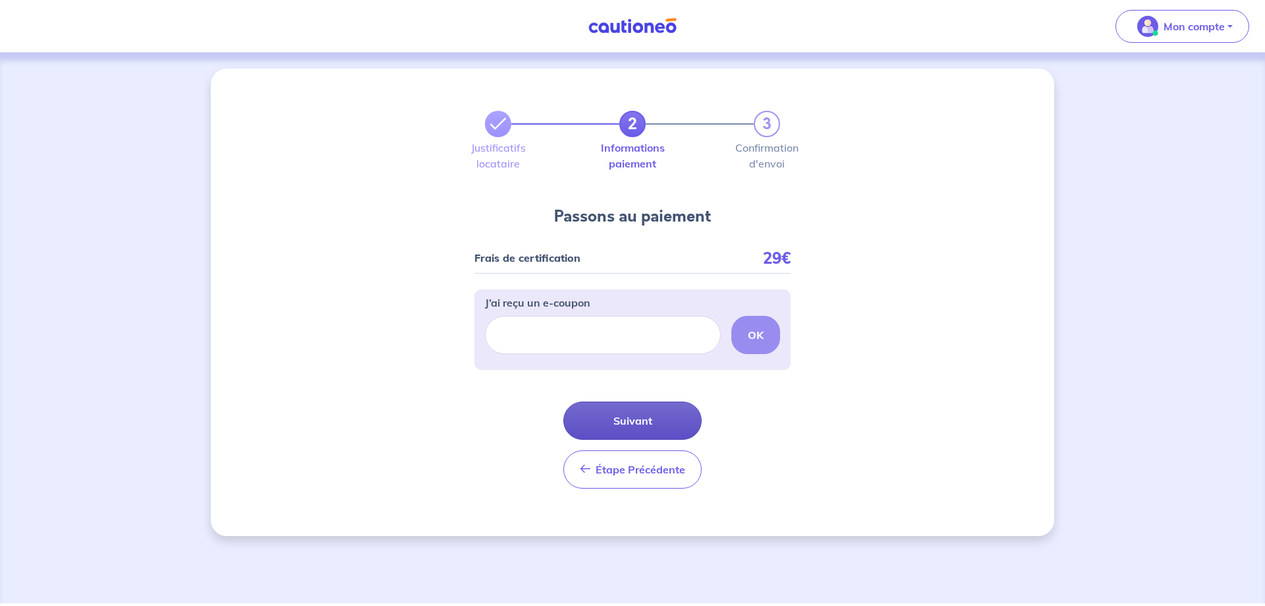
click at [639, 420] on button "Suivant" at bounding box center [633, 420] width 138 height 38
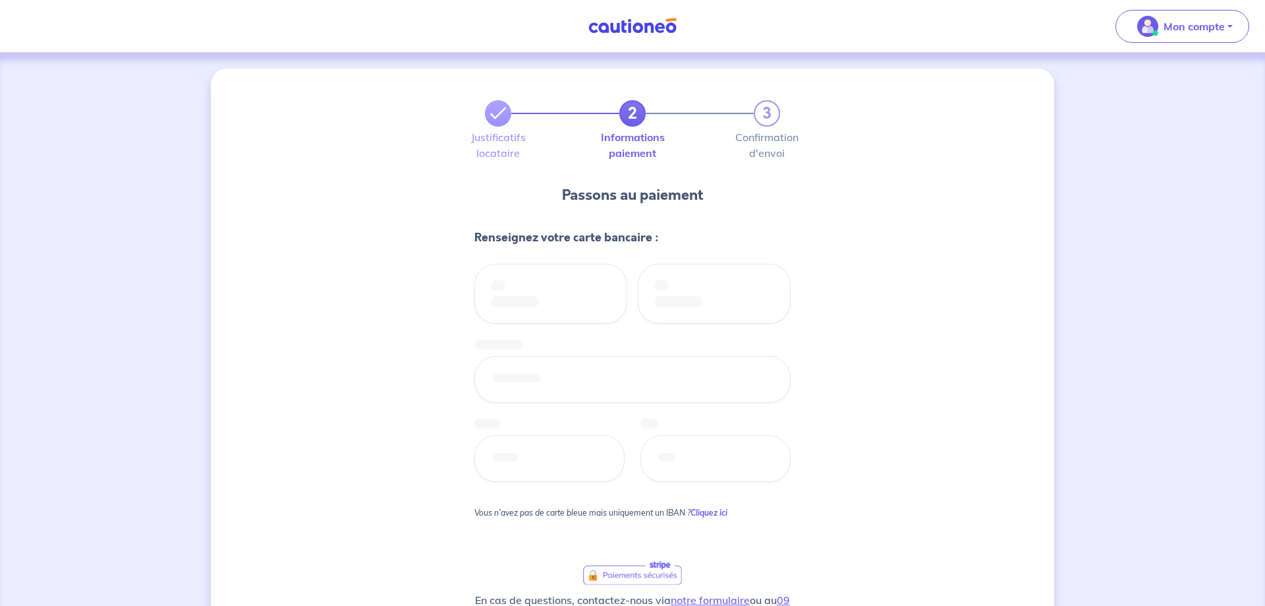
click at [546, 289] on div at bounding box center [633, 380] width 316 height 239
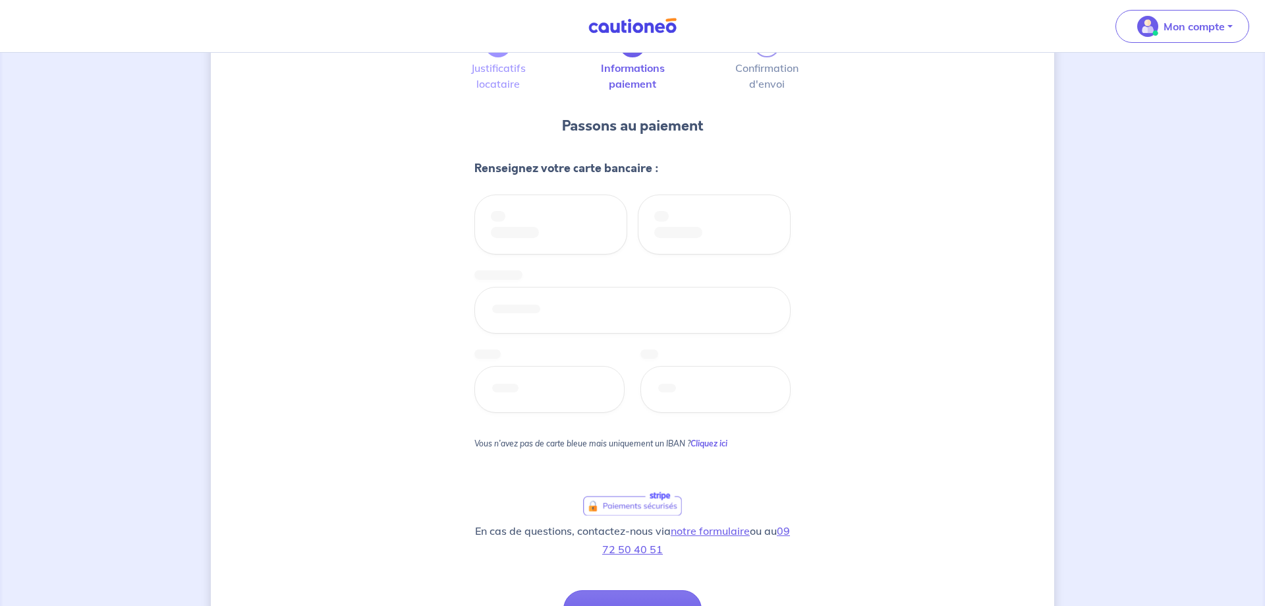
scroll to position [2, 0]
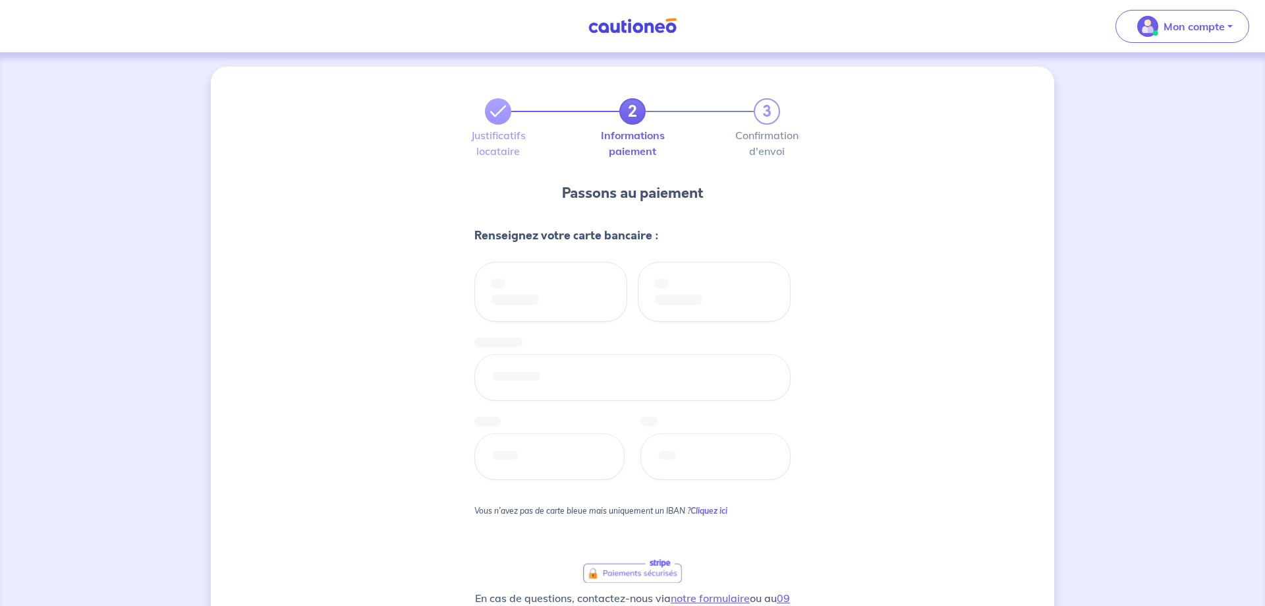
click at [519, 297] on div at bounding box center [633, 378] width 316 height 239
click at [728, 296] on div at bounding box center [633, 378] width 316 height 239
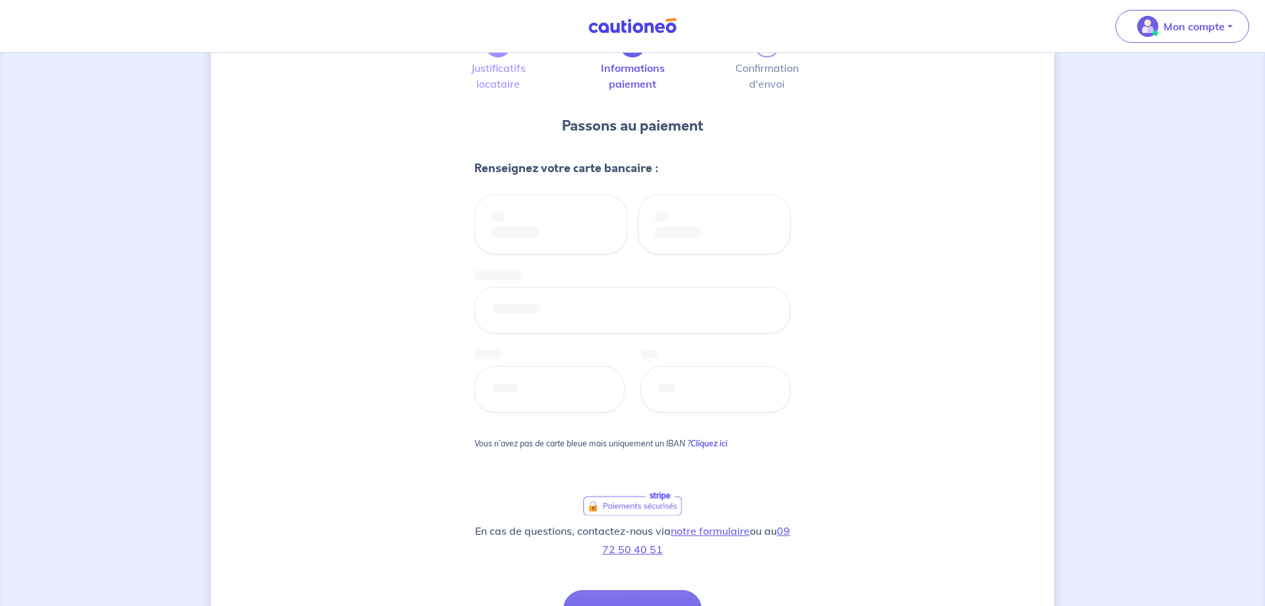
scroll to position [204, 0]
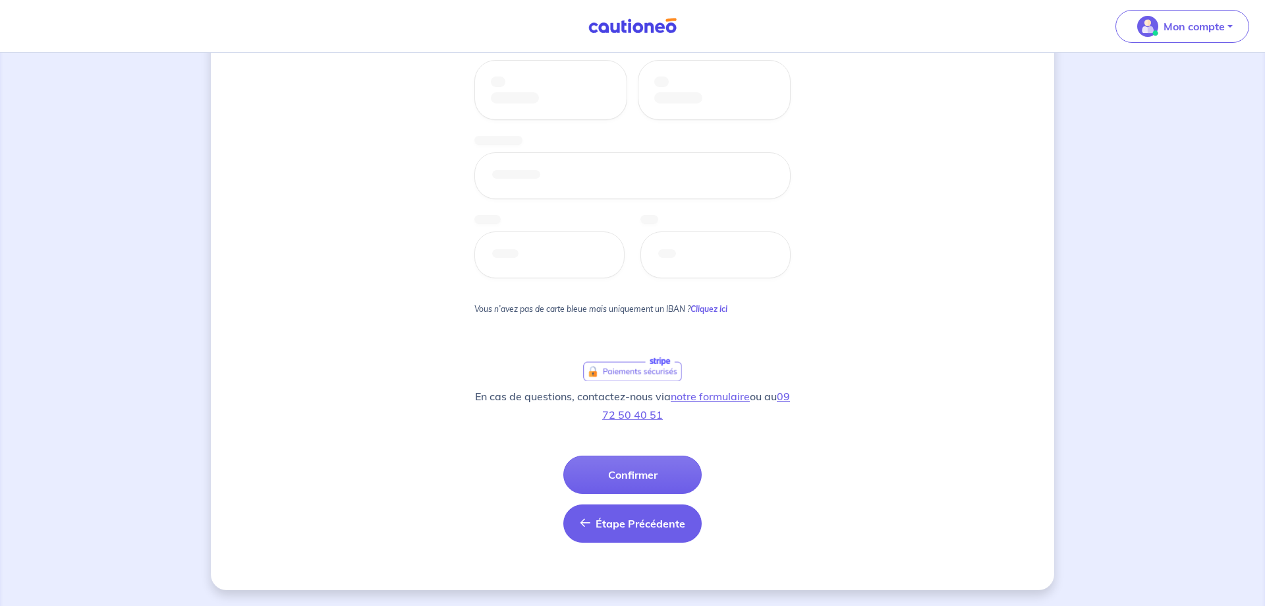
click at [620, 533] on button "Étape Précédente Précédent" at bounding box center [633, 523] width 138 height 38
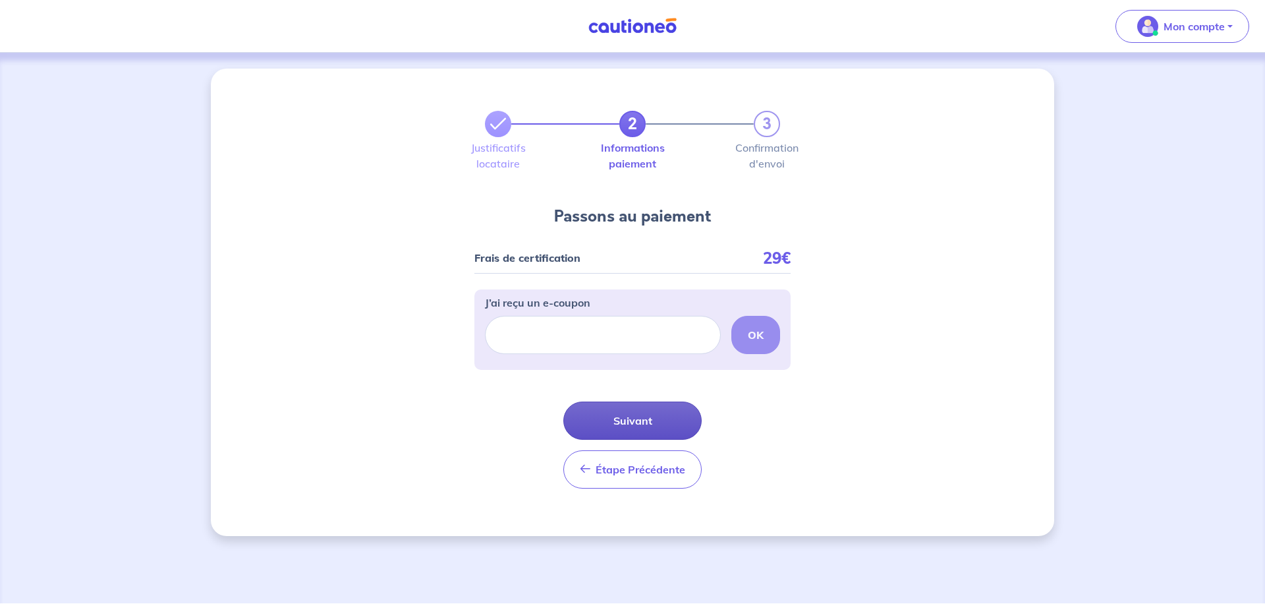
click at [628, 421] on button "Suivant" at bounding box center [633, 420] width 138 height 38
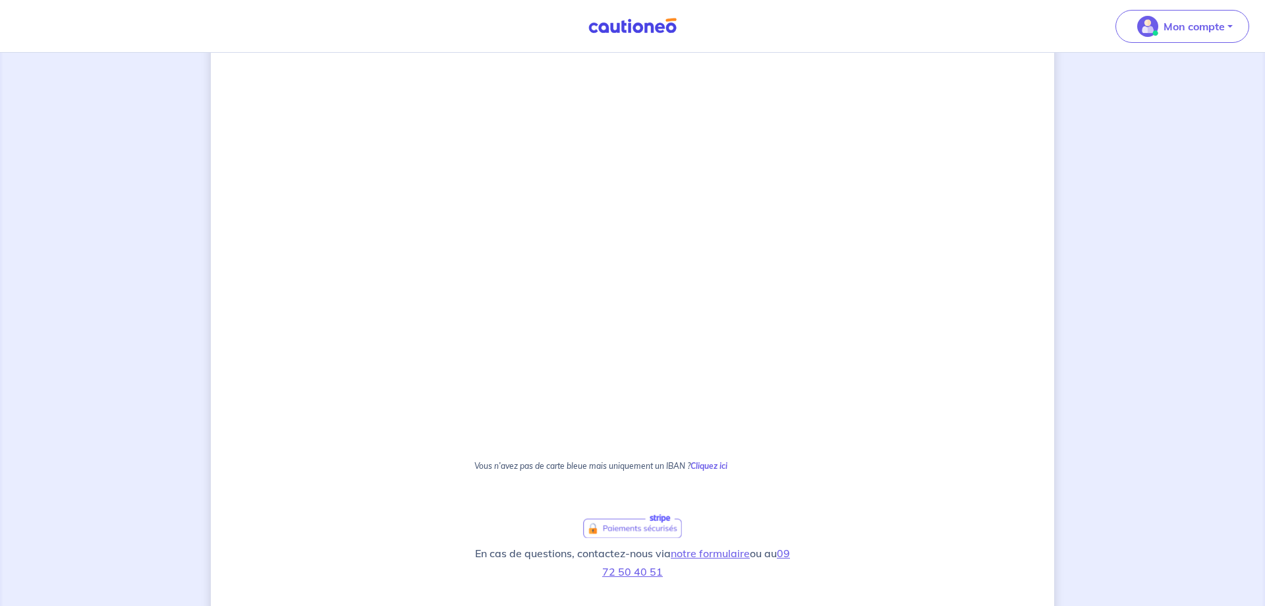
scroll to position [645, 0]
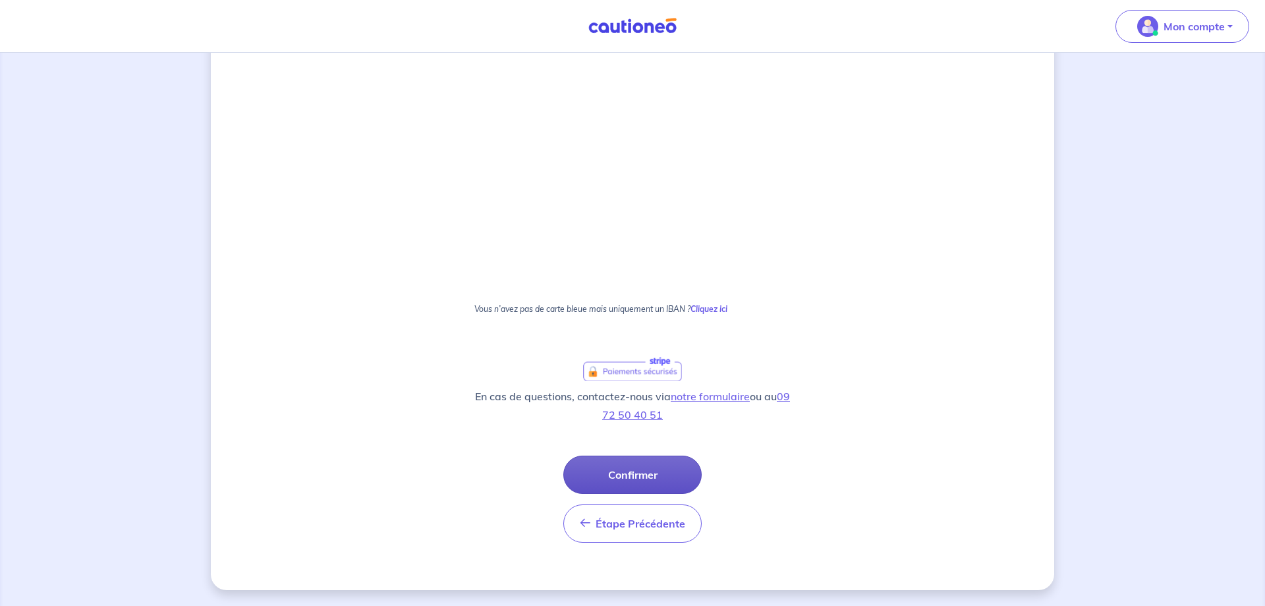
click at [627, 467] on button "Confirmer" at bounding box center [633, 474] width 138 height 38
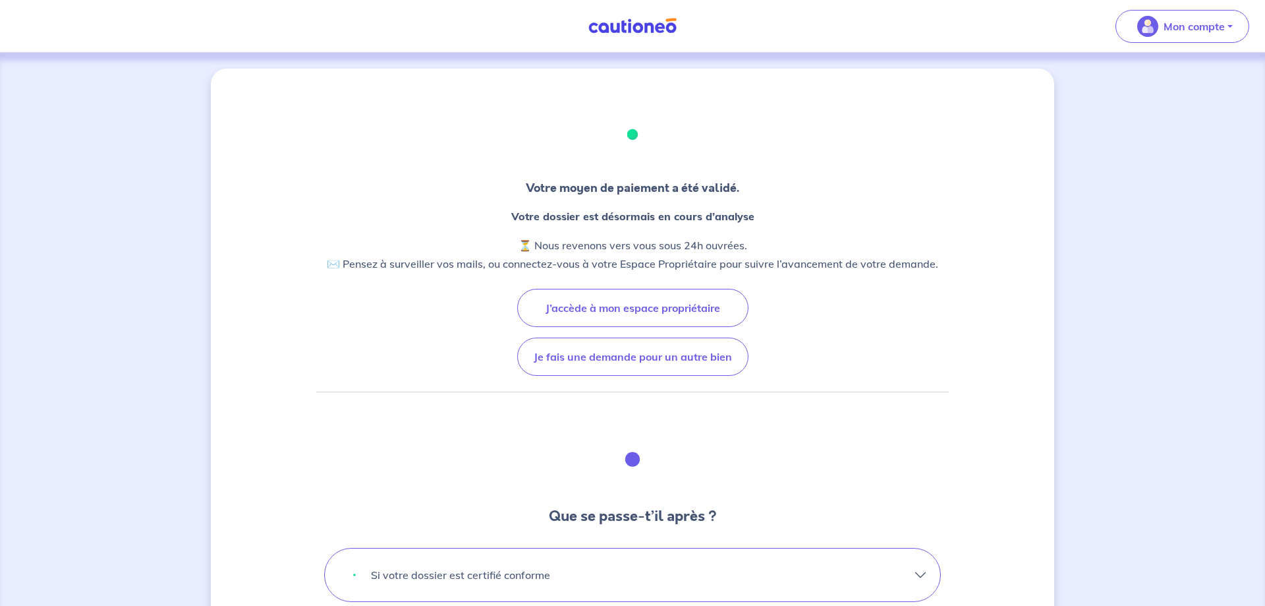
scroll to position [202, 0]
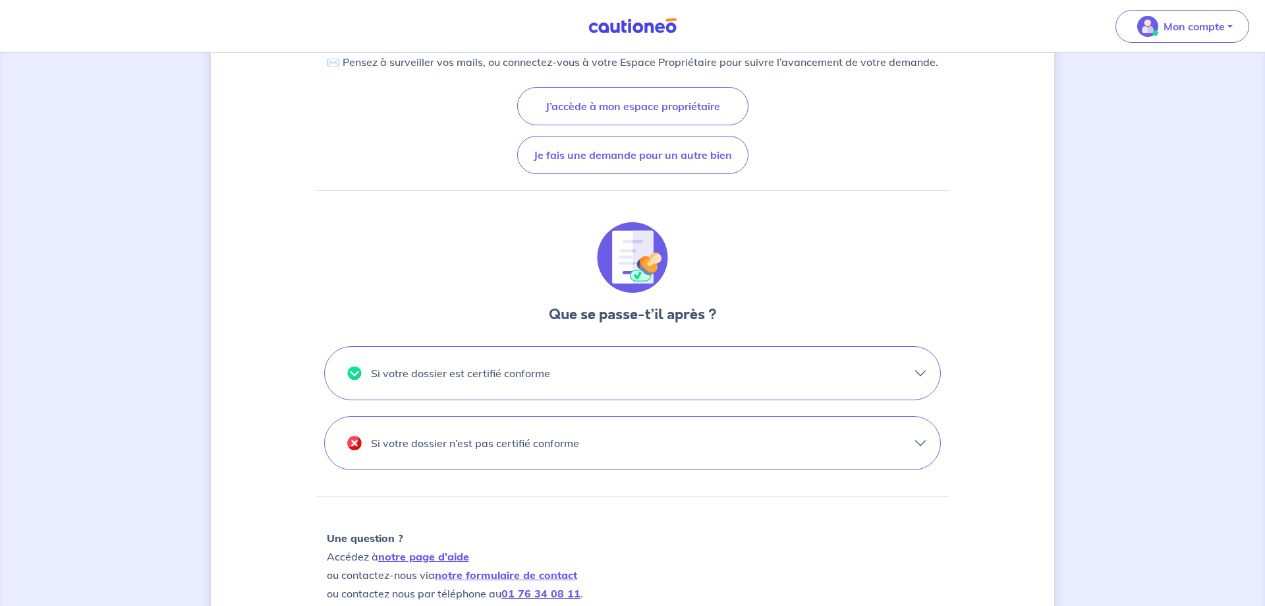
click at [912, 372] on button "Si votre dossier est certifié conforme" at bounding box center [633, 373] width 616 height 53
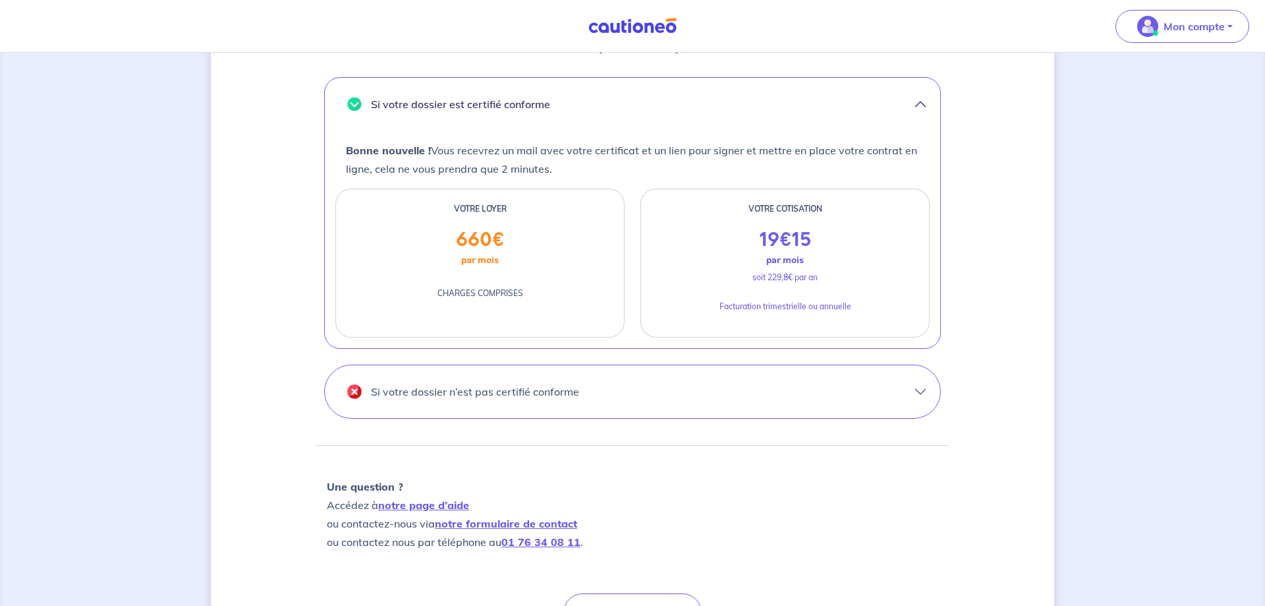
click at [888, 397] on button "Si votre dossier n’est pas certifié conforme" at bounding box center [633, 391] width 616 height 53
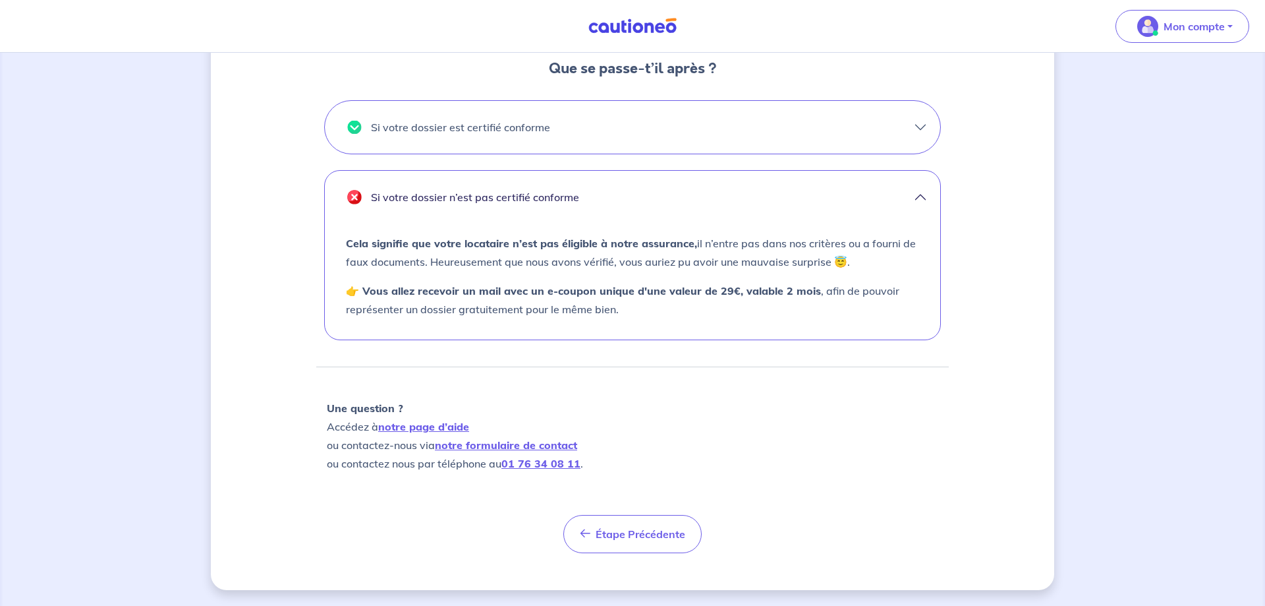
scroll to position [246, 0]
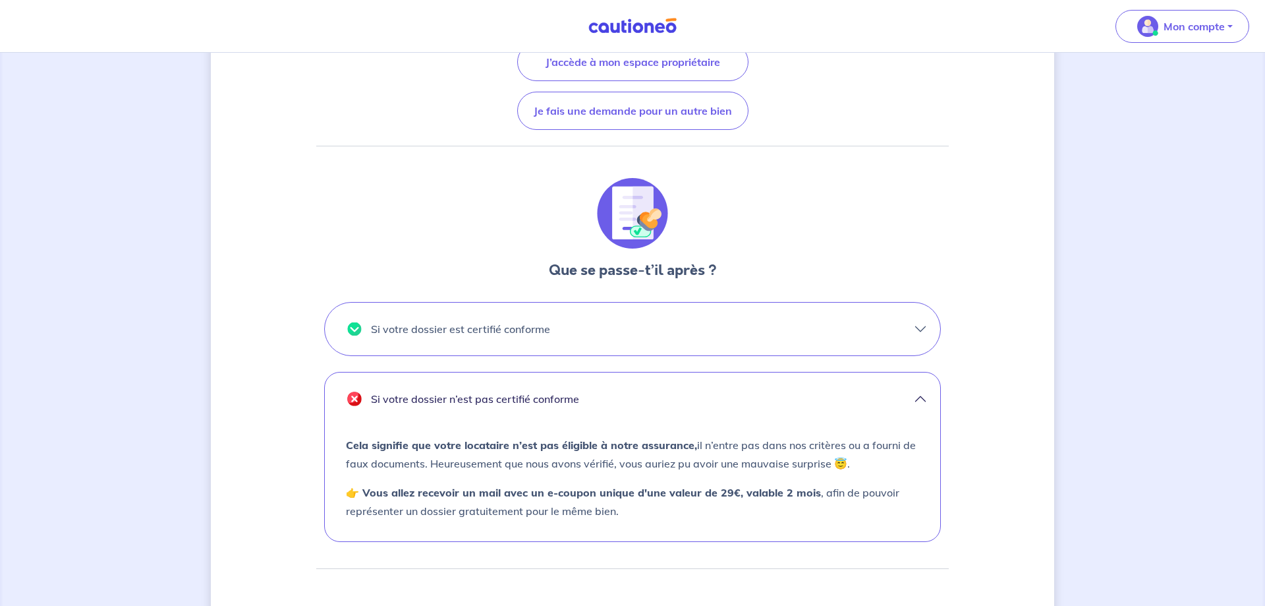
click at [918, 395] on button "Si votre dossier n’est pas certifié conforme" at bounding box center [633, 398] width 616 height 53
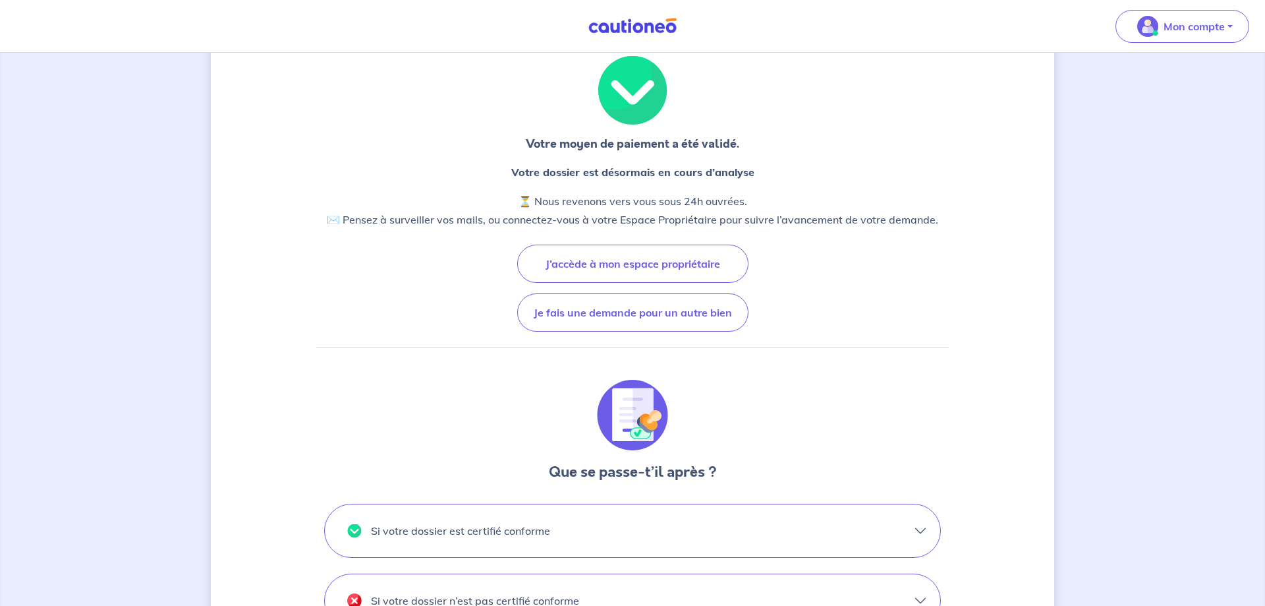
scroll to position [0, 0]
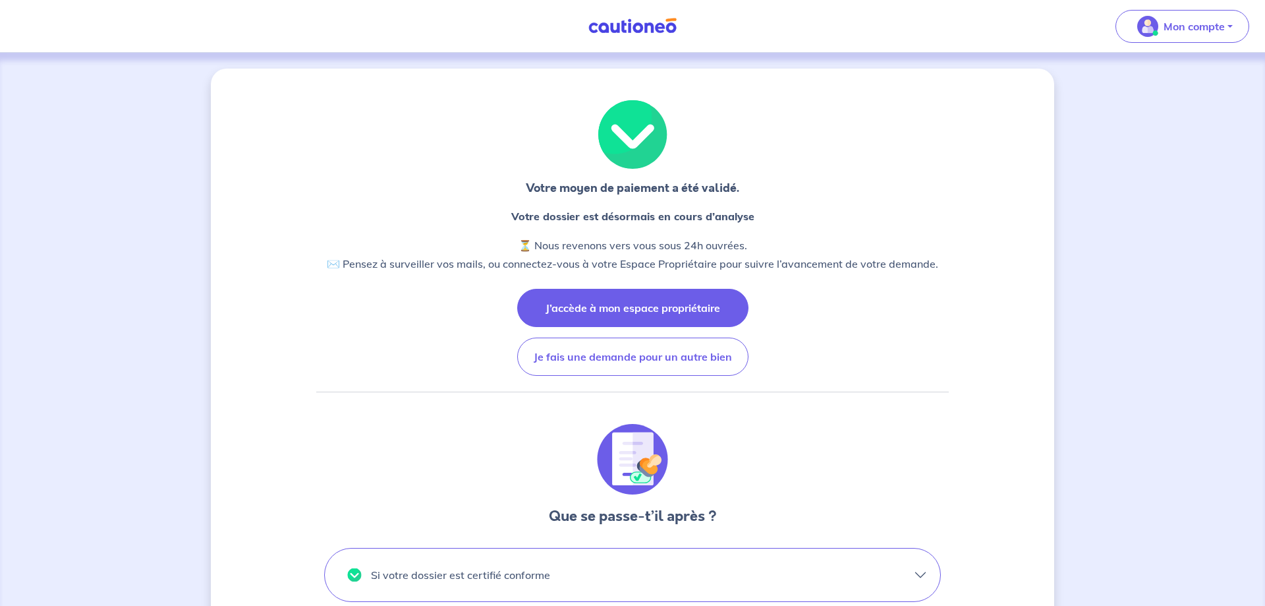
click at [664, 304] on button "J’accède à mon espace propriétaire" at bounding box center [632, 308] width 231 height 38
